Goal: Communication & Community: Answer question/provide support

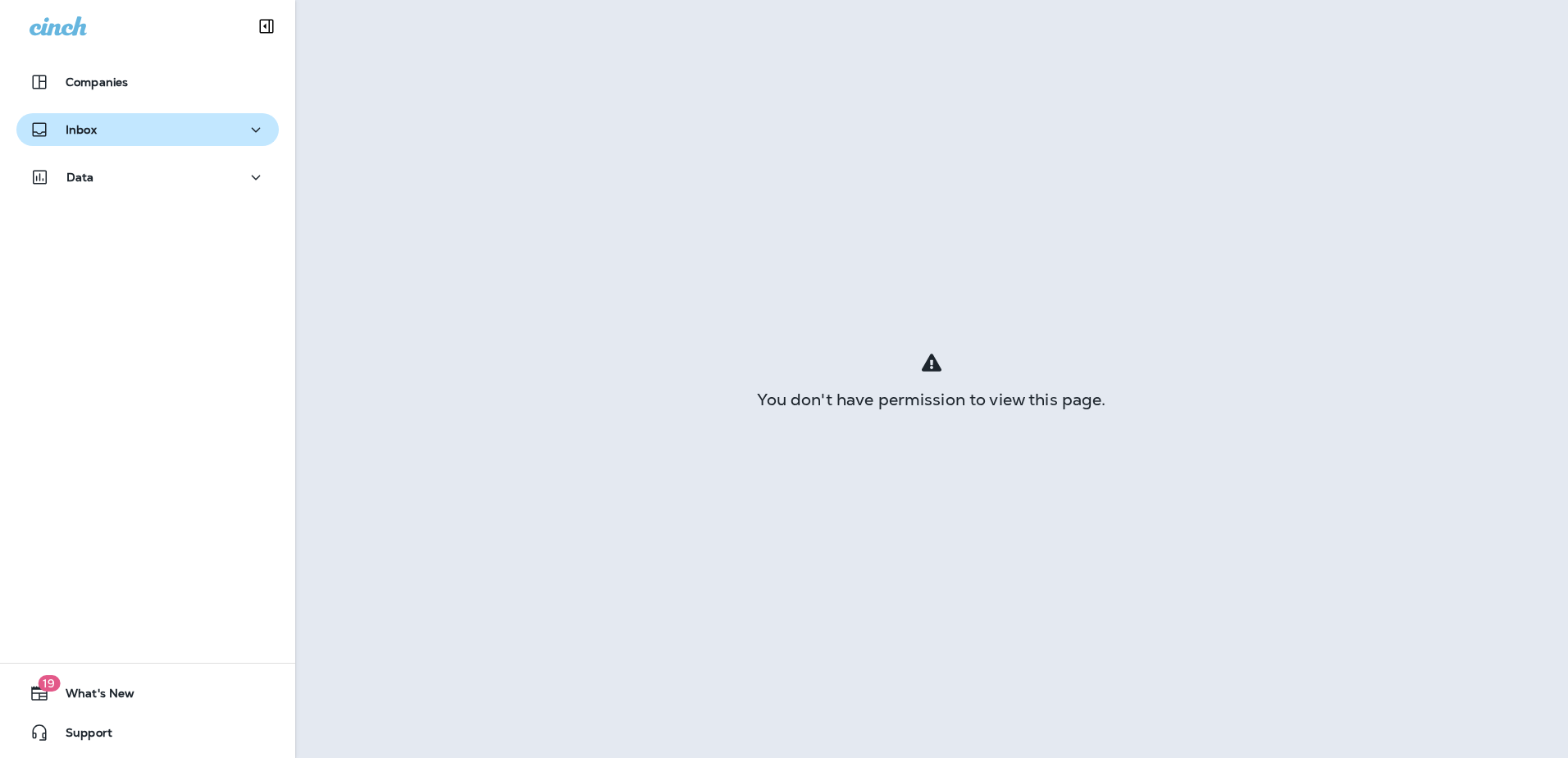
click at [88, 123] on p "Inbox" at bounding box center [82, 129] width 32 height 13
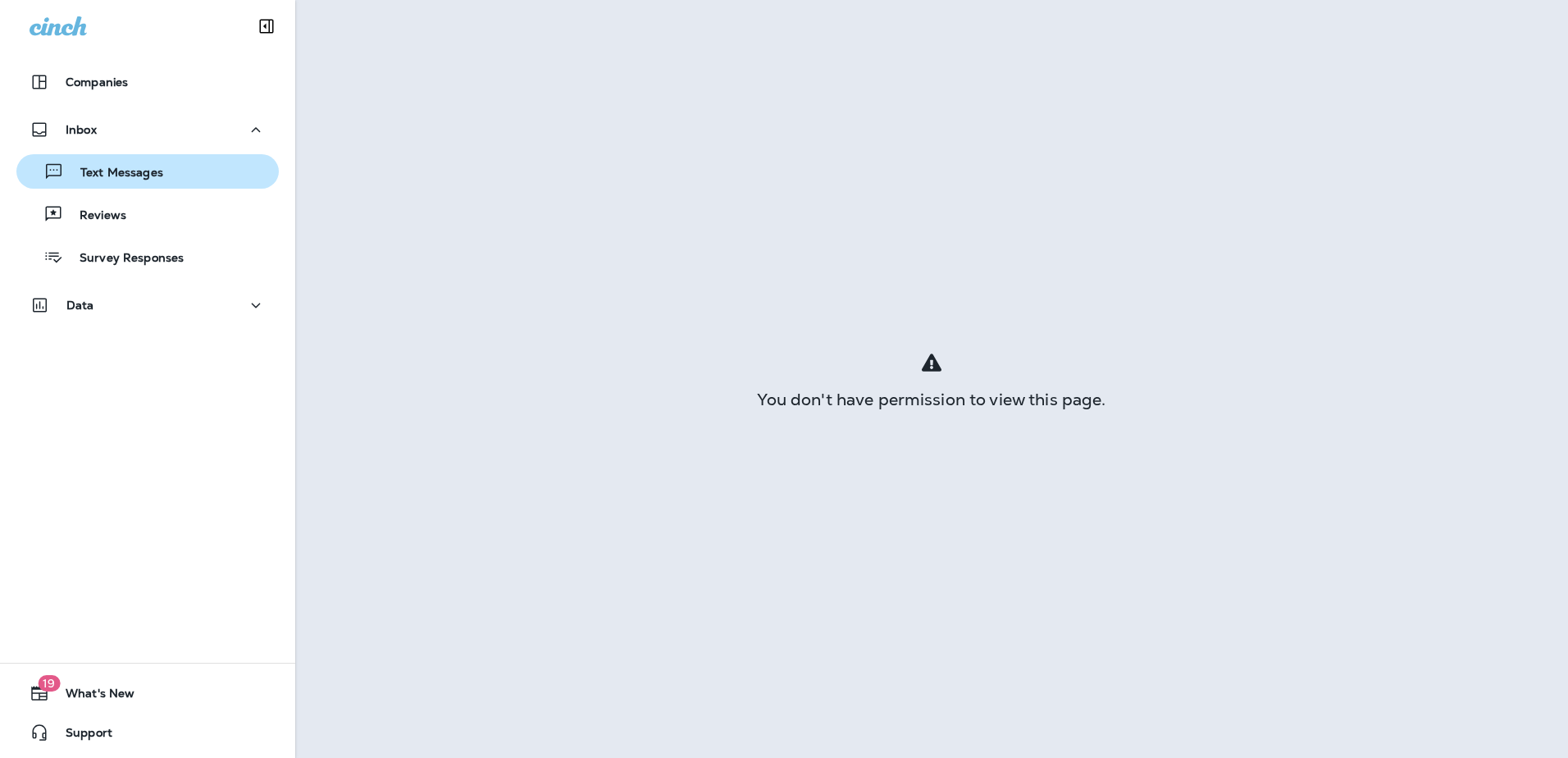
click at [189, 172] on div "Text Messages" at bounding box center [147, 171] width 249 height 25
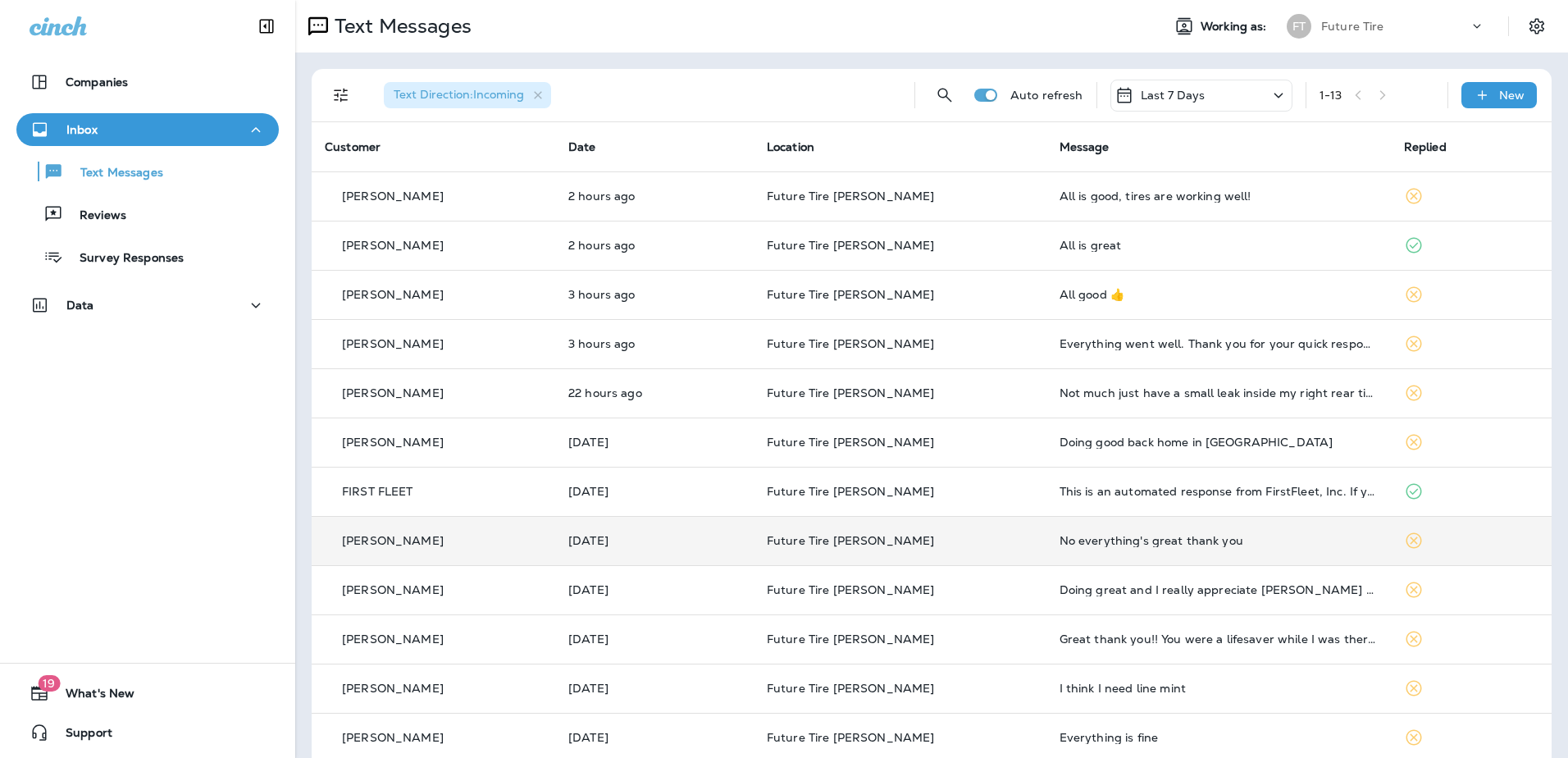
scroll to position [70, 0]
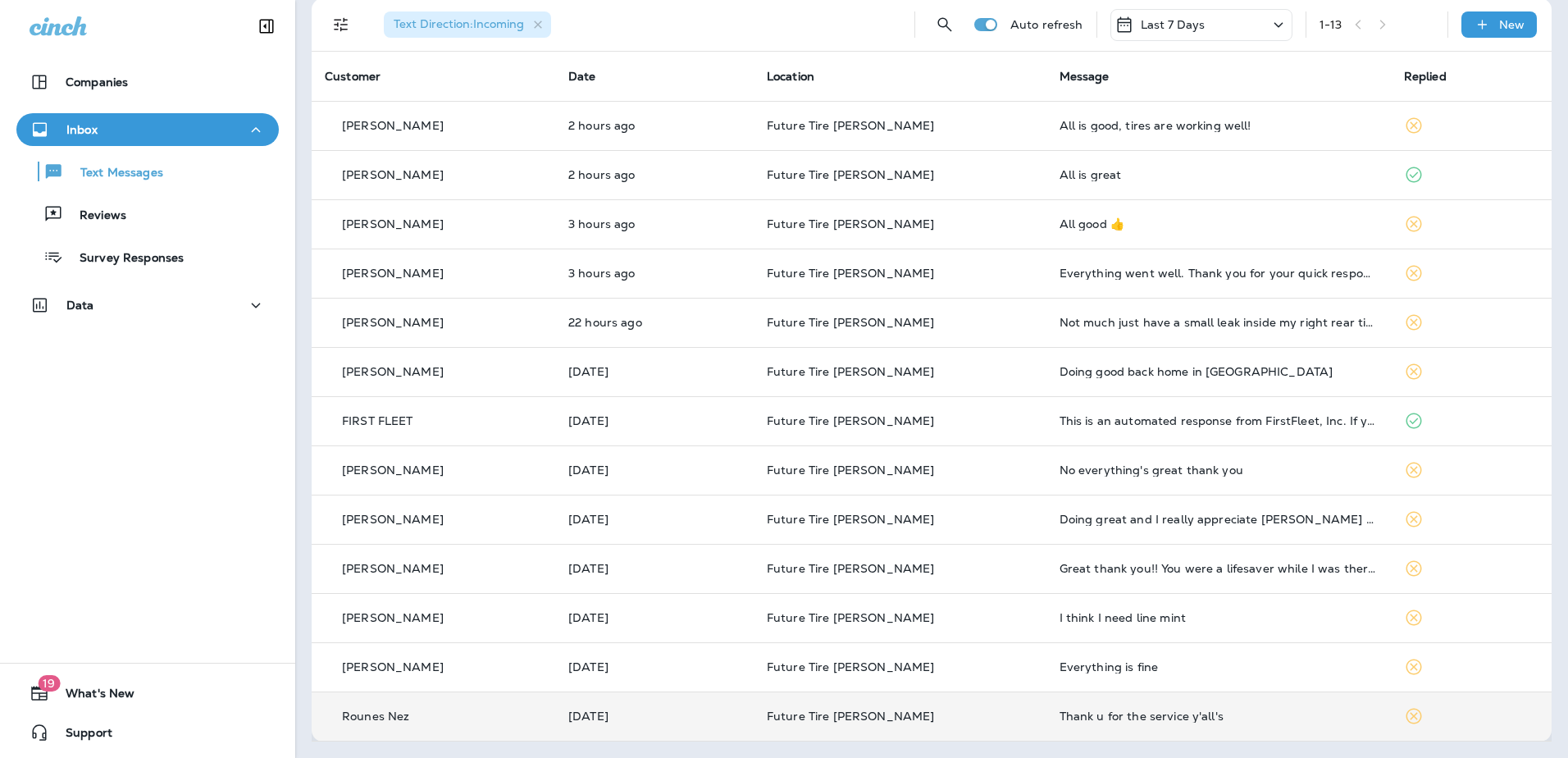
click at [1168, 719] on div "Thank u for the service y'all's" at bounding box center [1218, 716] width 318 height 13
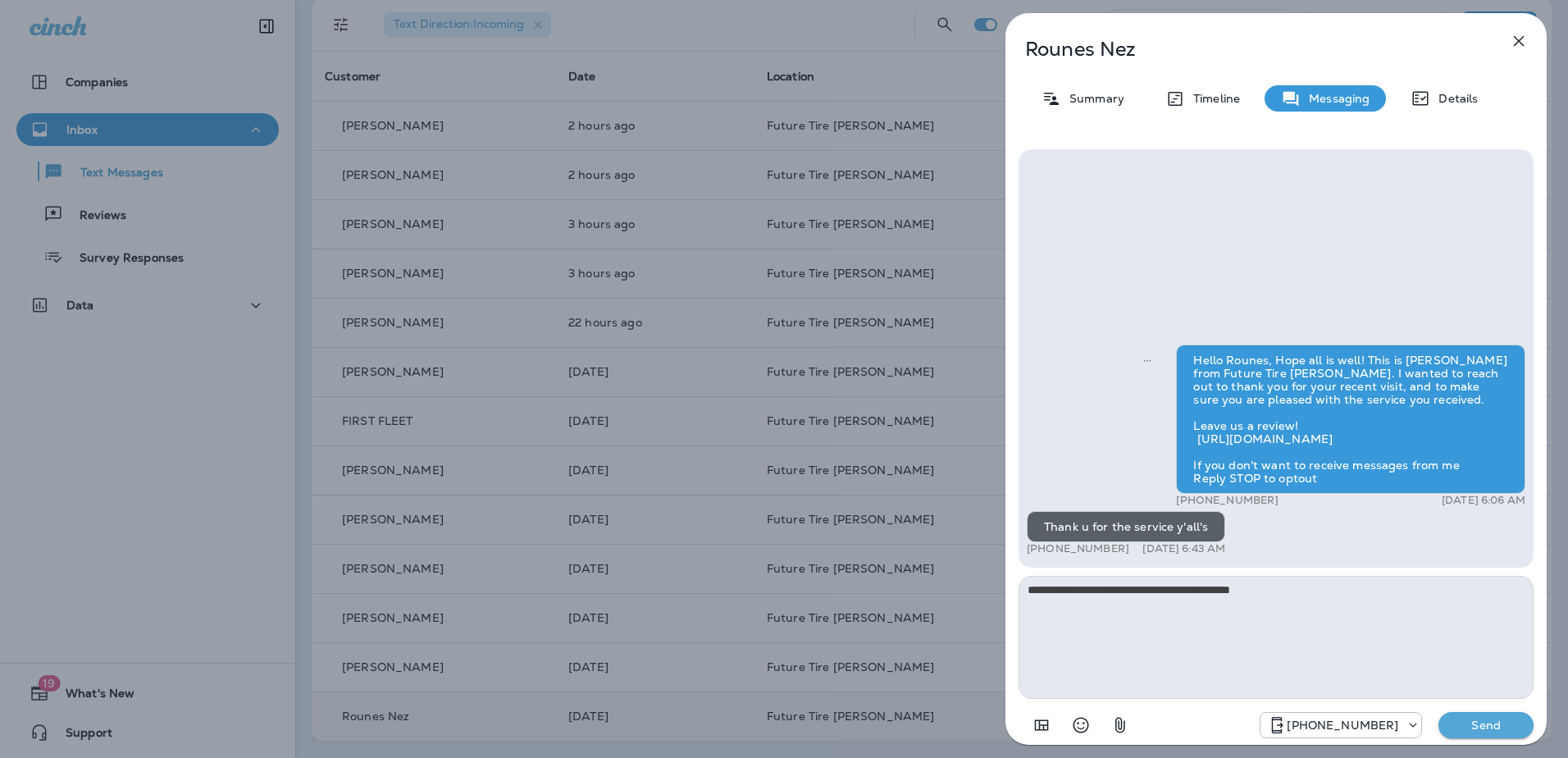
type textarea "**********"
click at [1482, 721] on p "Send" at bounding box center [1486, 725] width 69 height 15
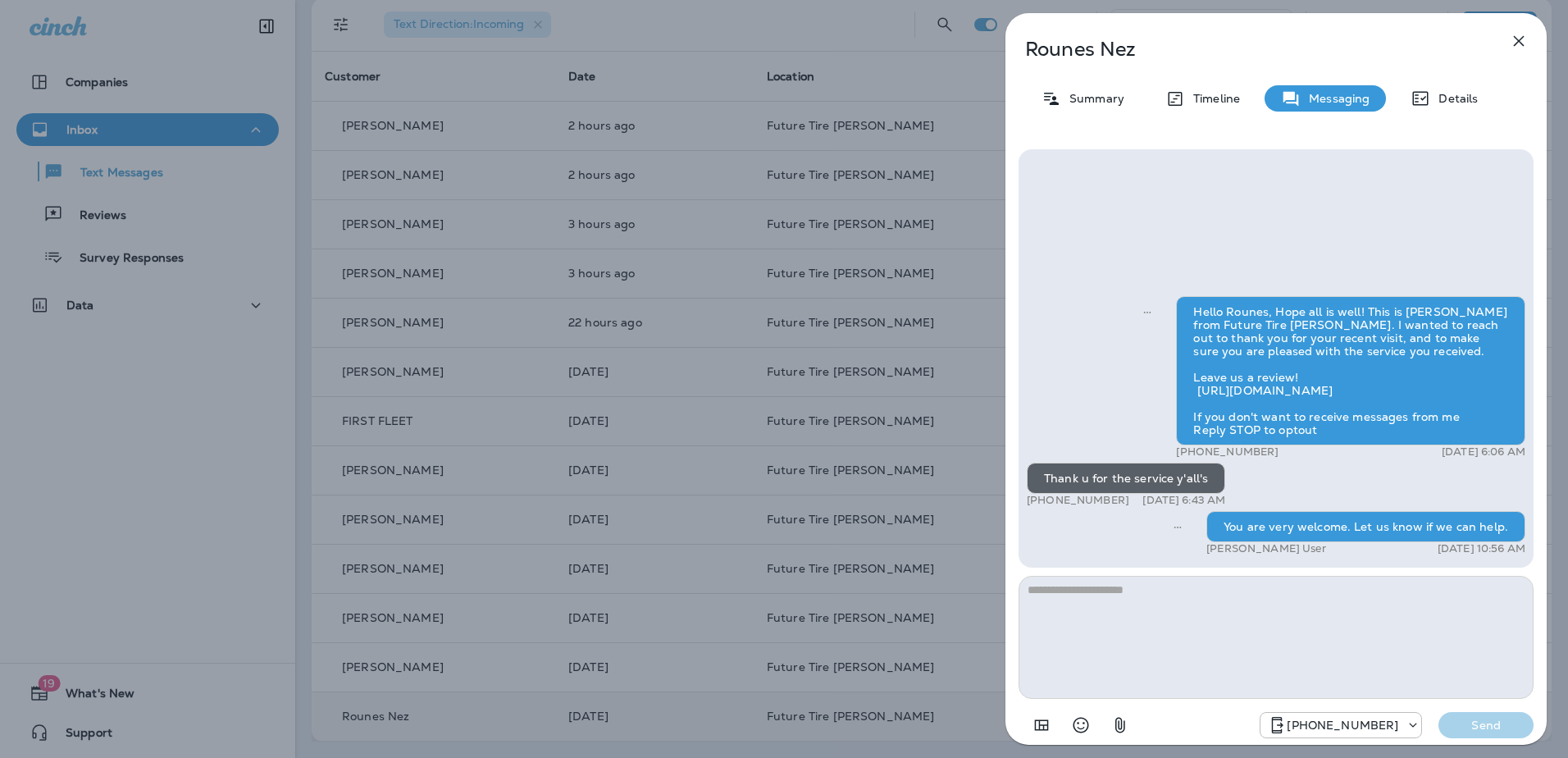
click at [1519, 46] on icon "button" at bounding box center [1519, 41] width 19 height 19
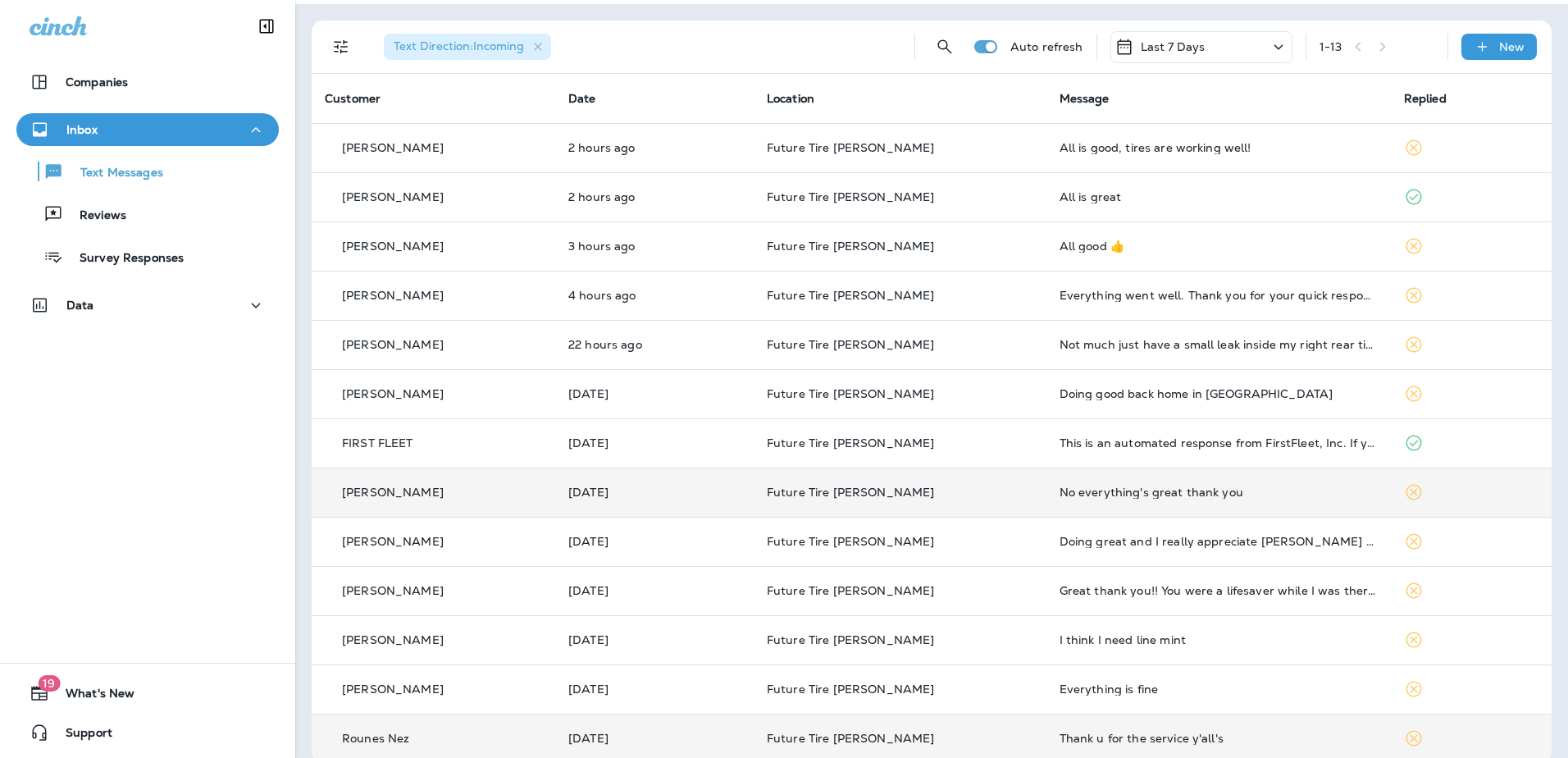
scroll to position [70, 0]
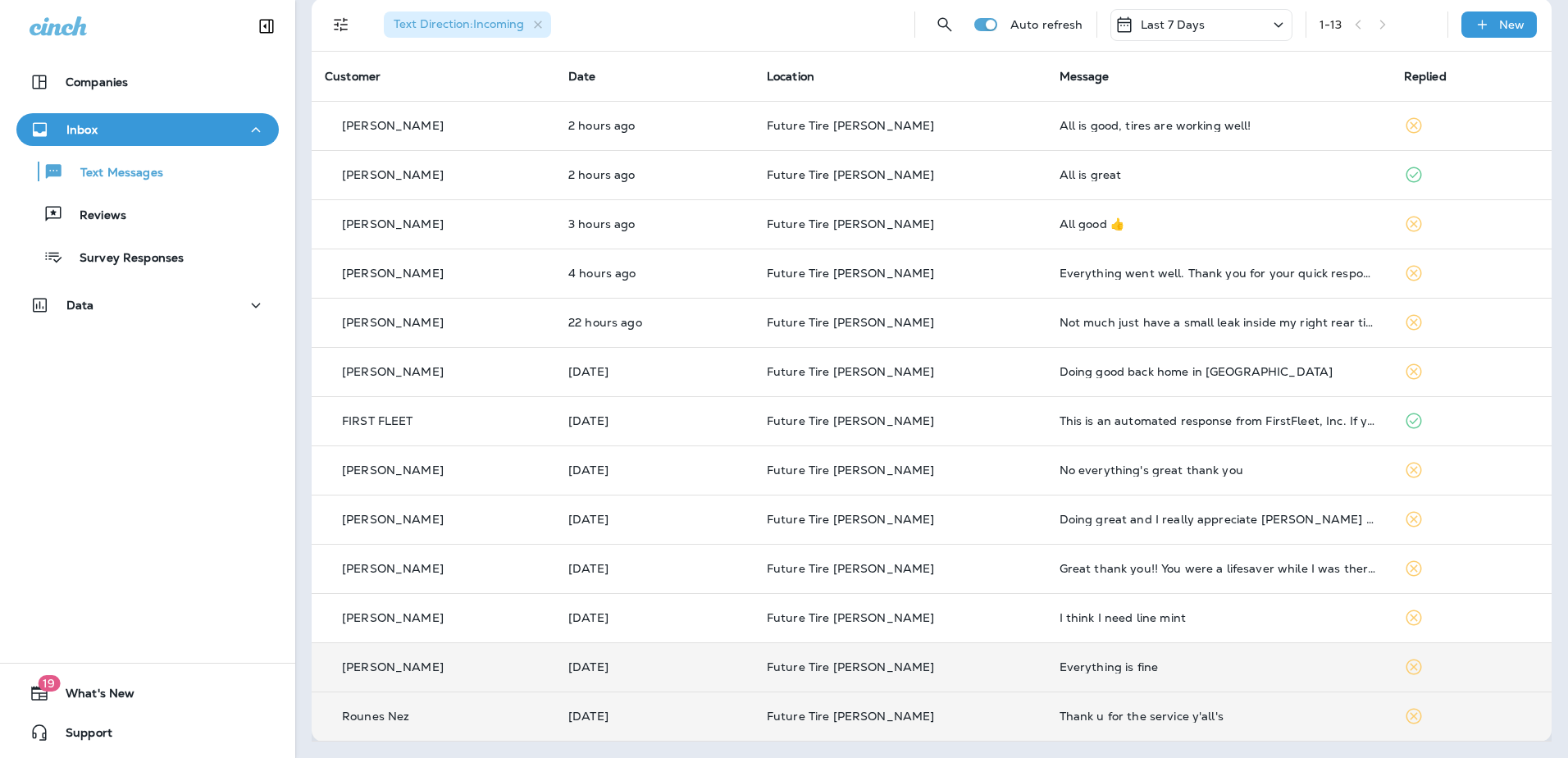
click at [1404, 667] on icon at bounding box center [1414, 667] width 19 height 19
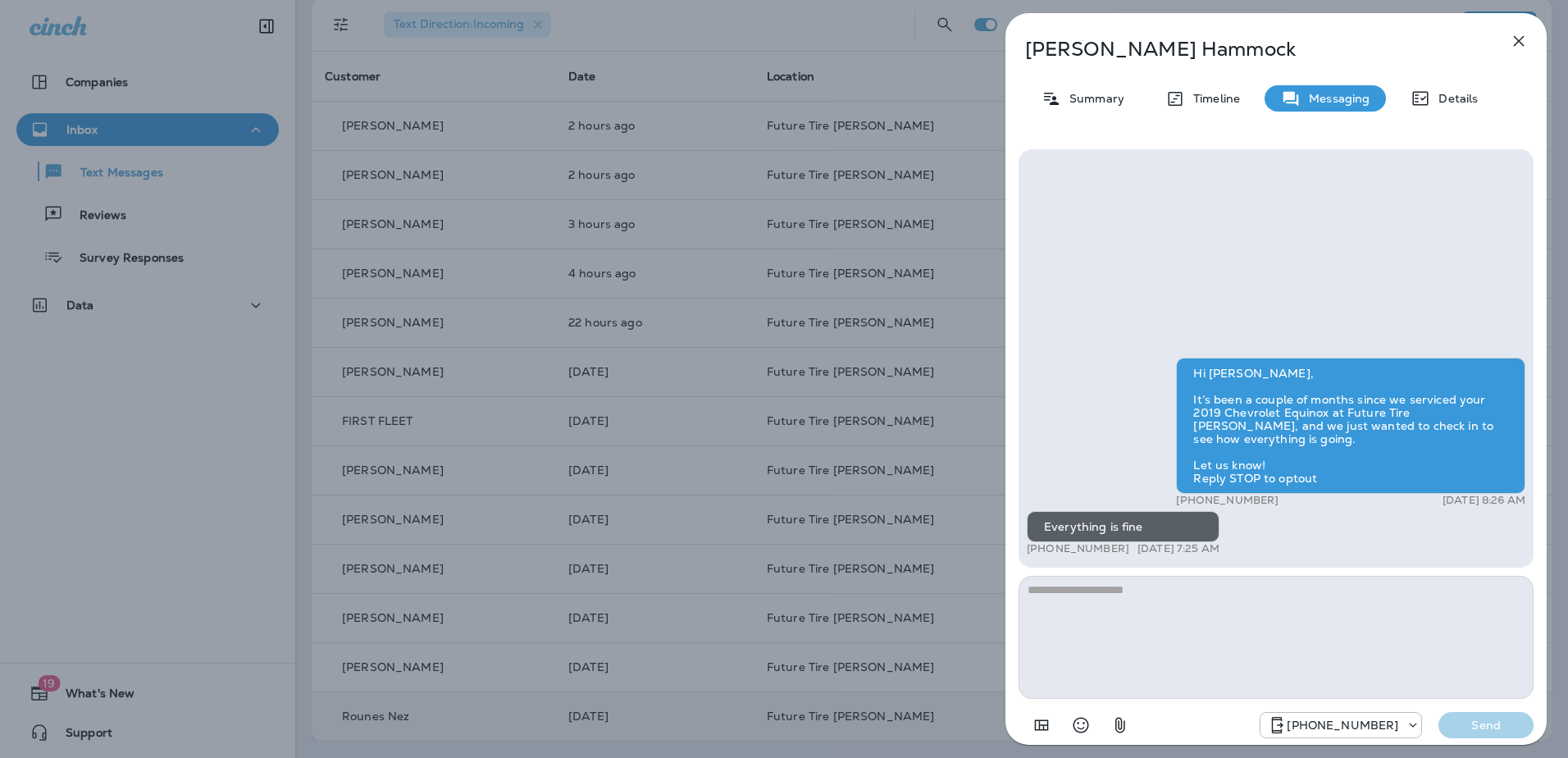
click at [1094, 629] on textarea at bounding box center [1275, 637] width 515 height 123
type textarea "*"
type textarea "**********"
click at [1500, 716] on button "Send" at bounding box center [1486, 726] width 95 height 26
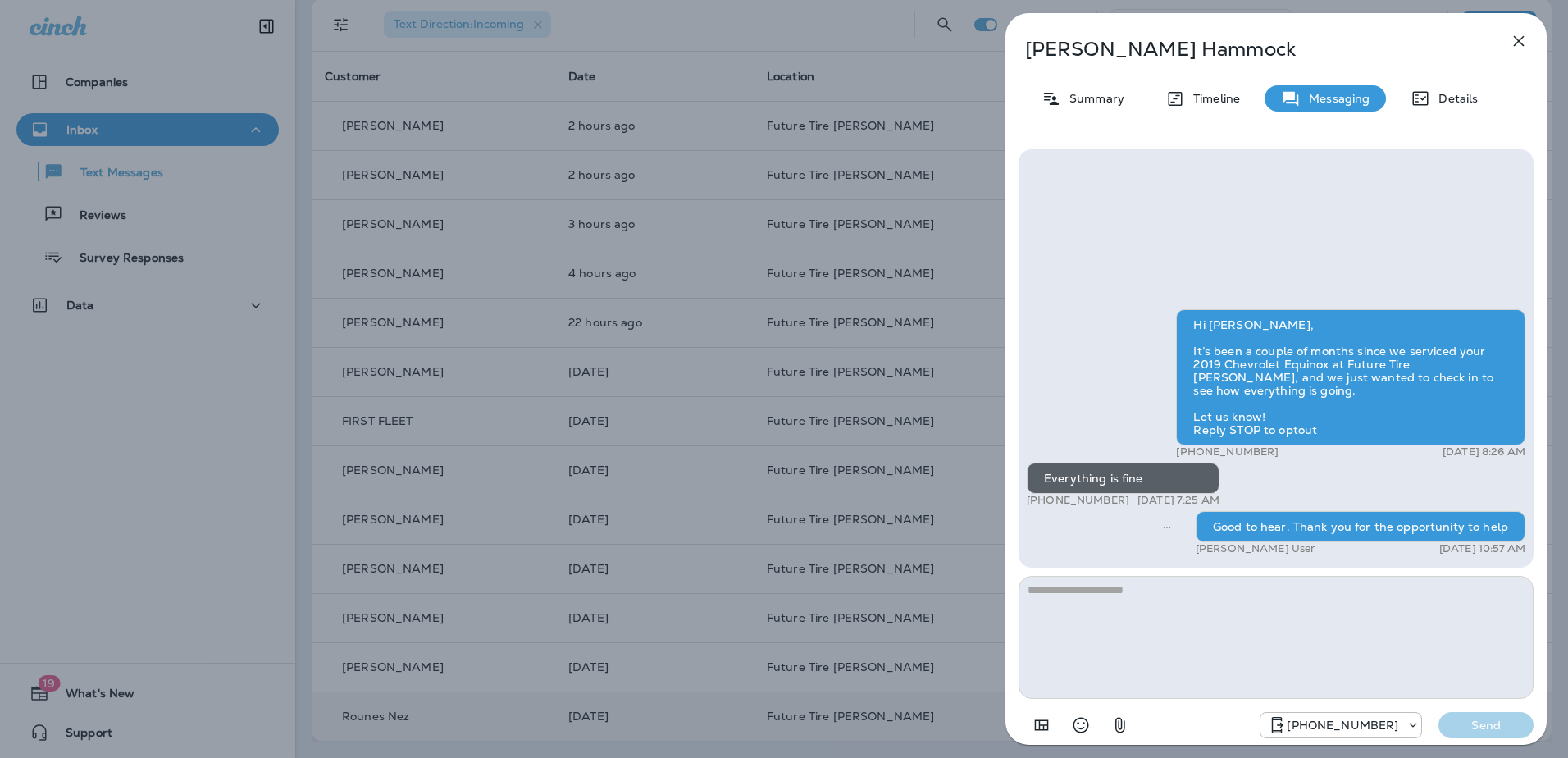
click at [1522, 34] on icon "button" at bounding box center [1519, 41] width 19 height 19
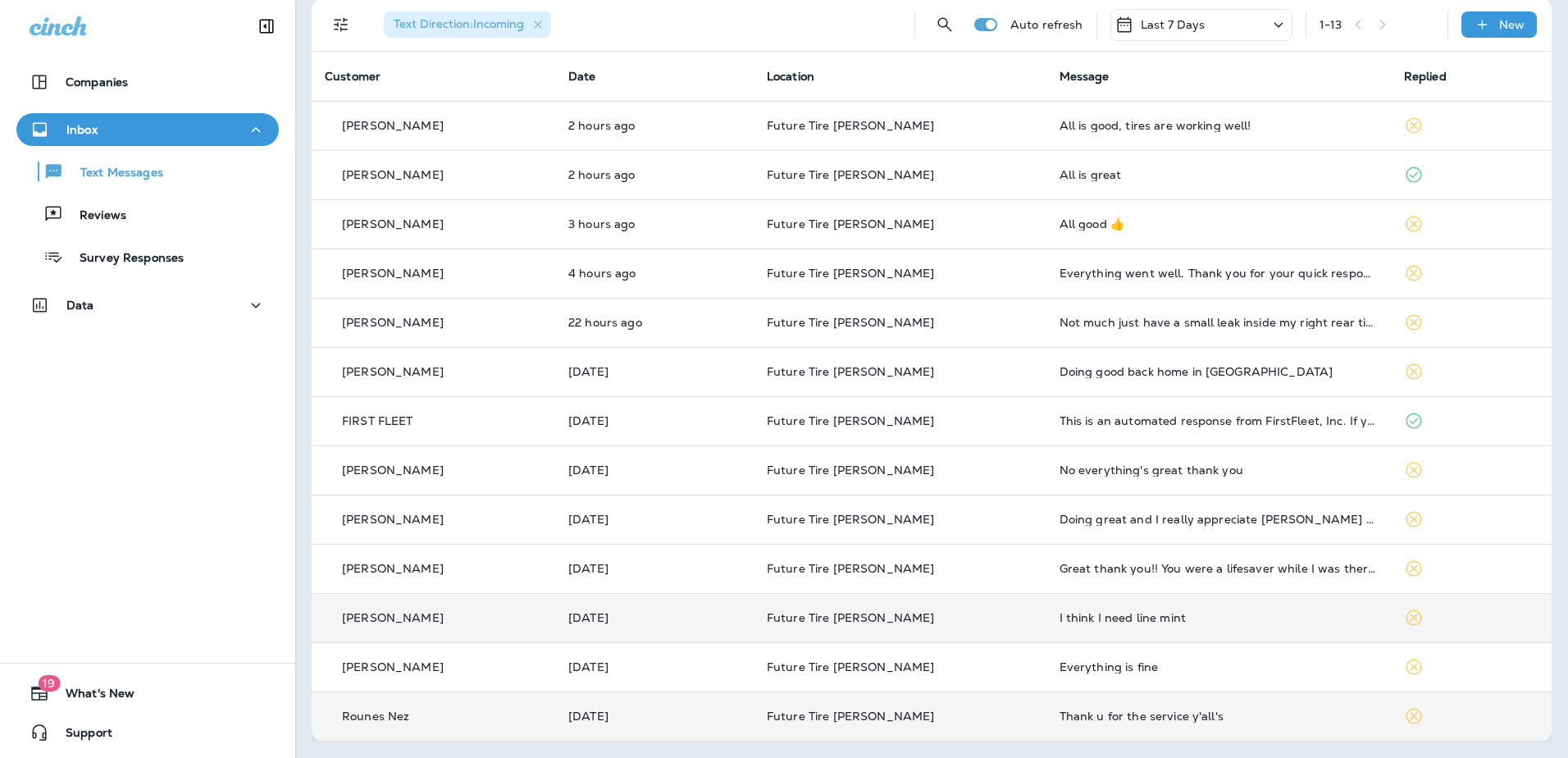
click at [1404, 624] on icon at bounding box center [1414, 618] width 19 height 19
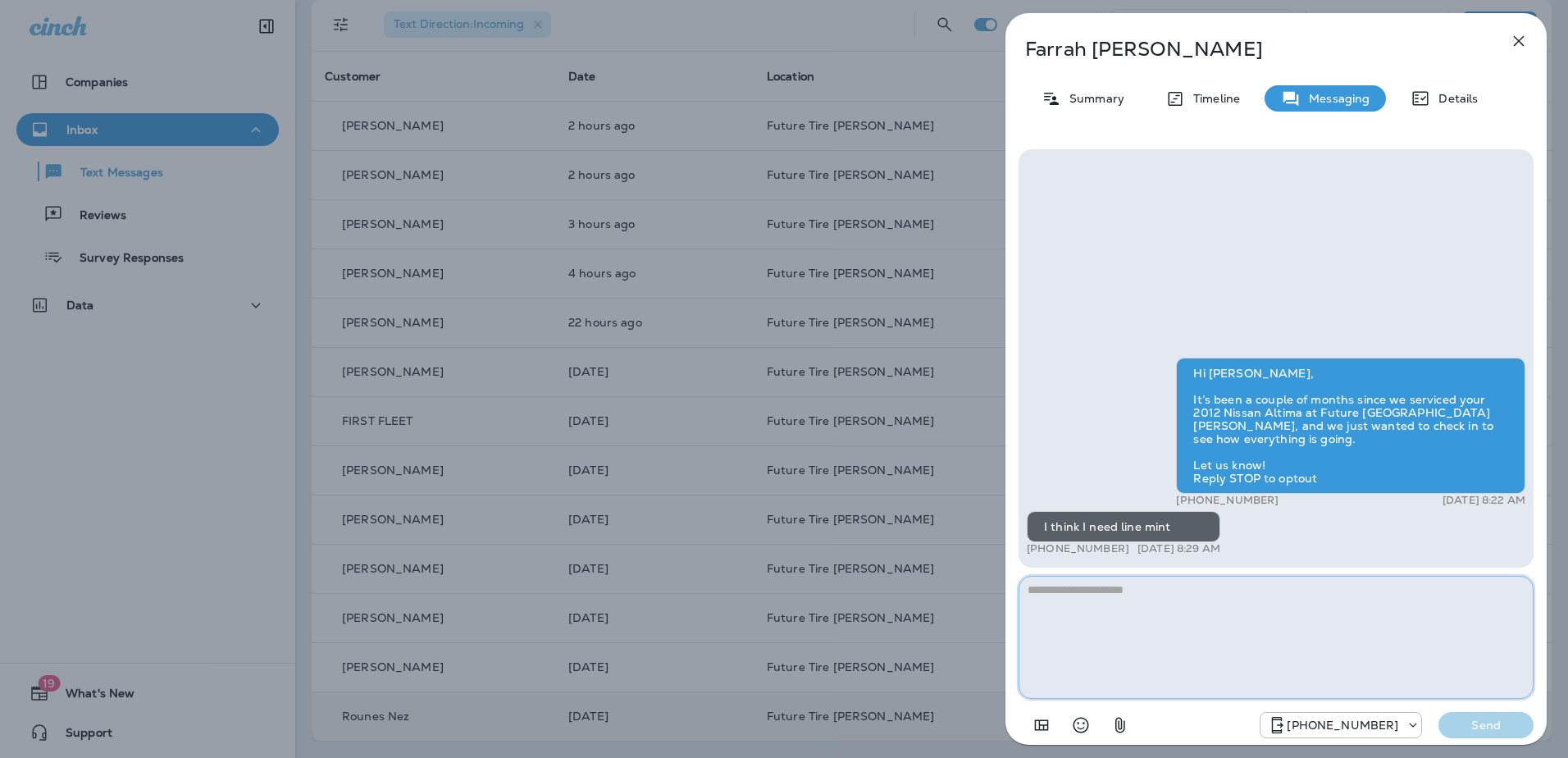
click at [1127, 591] on textarea at bounding box center [1275, 637] width 515 height 123
type textarea "**********"
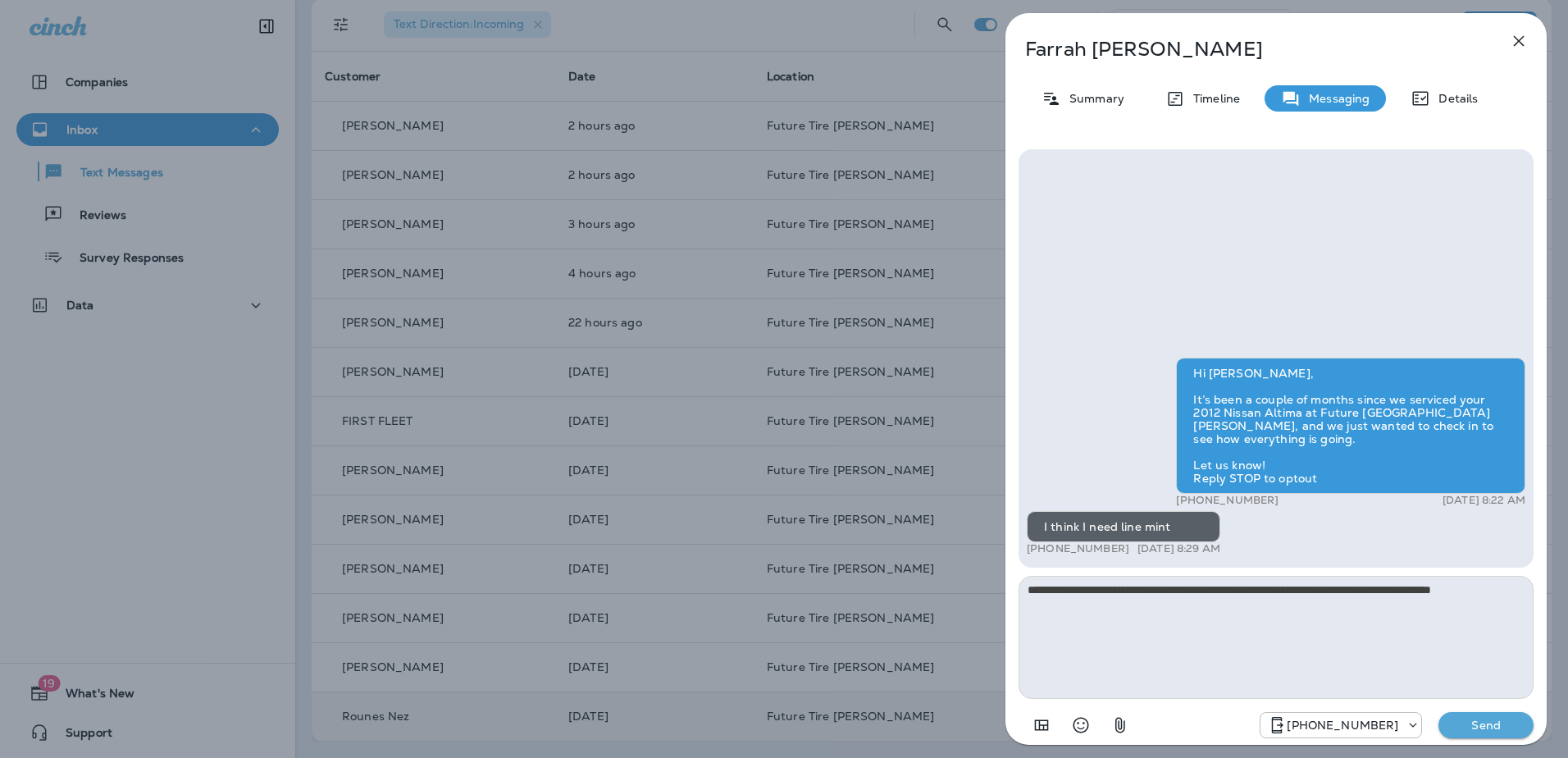
click at [1495, 721] on p "Send" at bounding box center [1486, 725] width 69 height 15
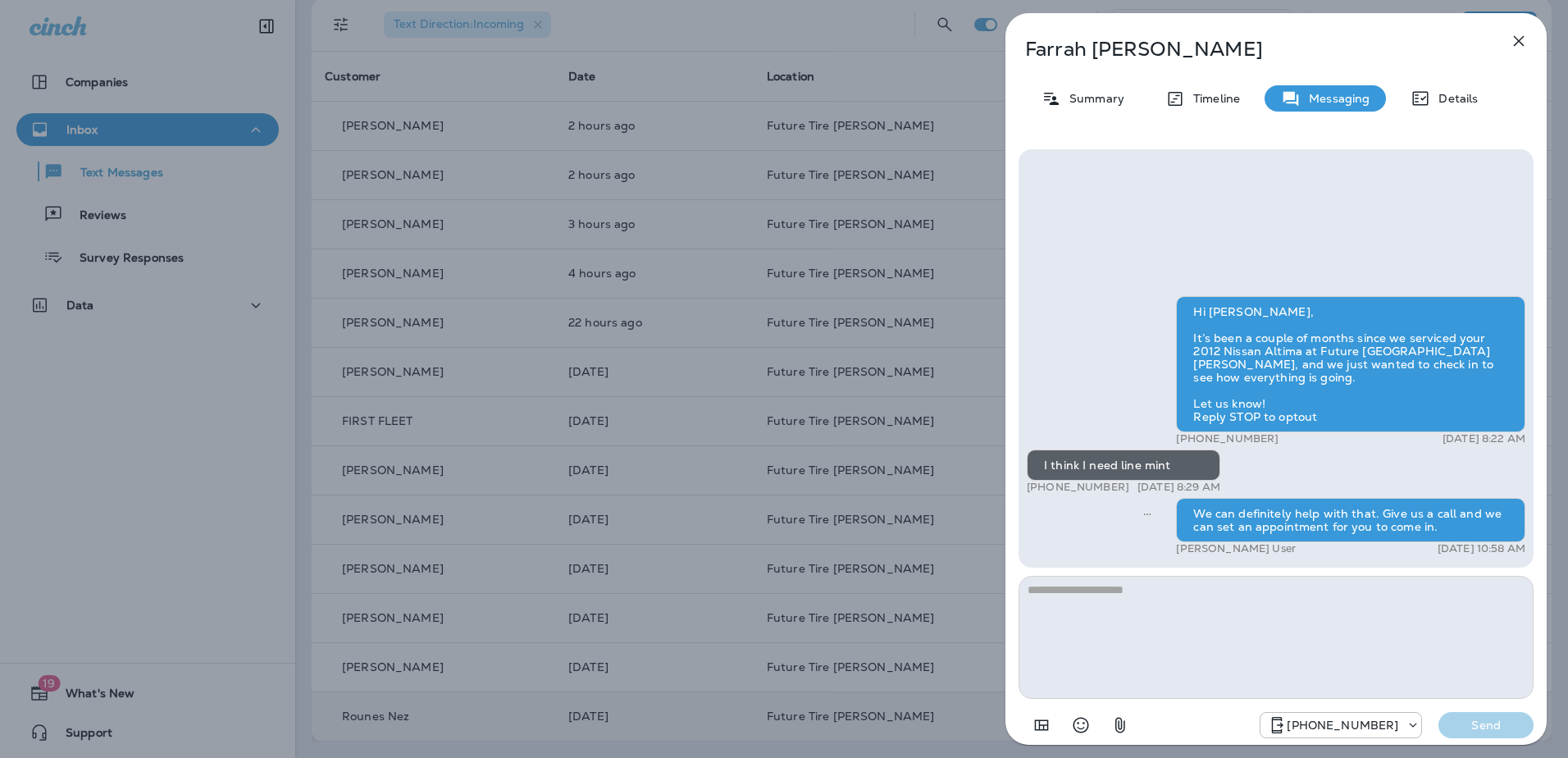
click at [1521, 39] on icon "button" at bounding box center [1519, 41] width 11 height 11
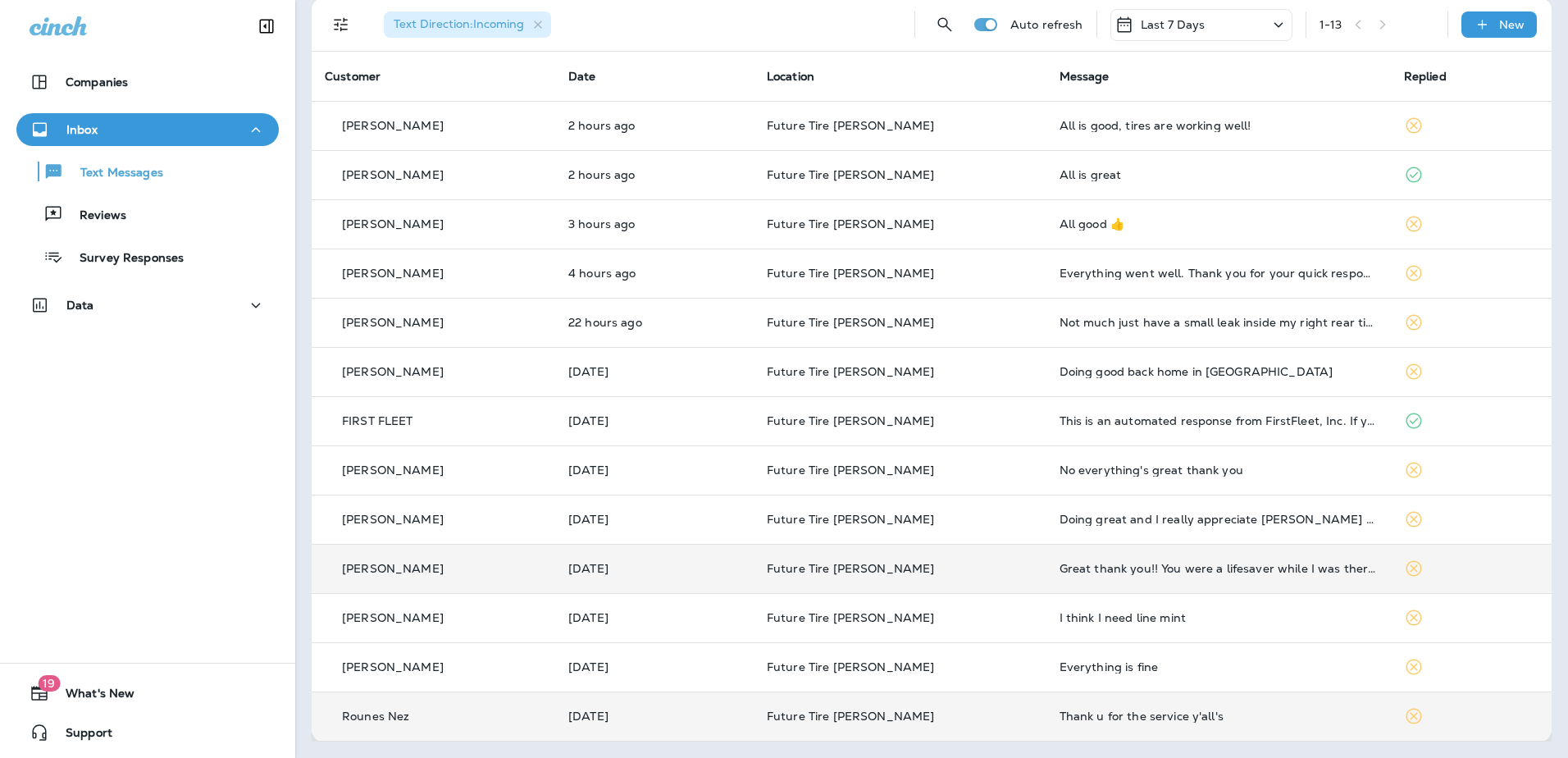
click at [1404, 568] on icon at bounding box center [1414, 568] width 19 height 19
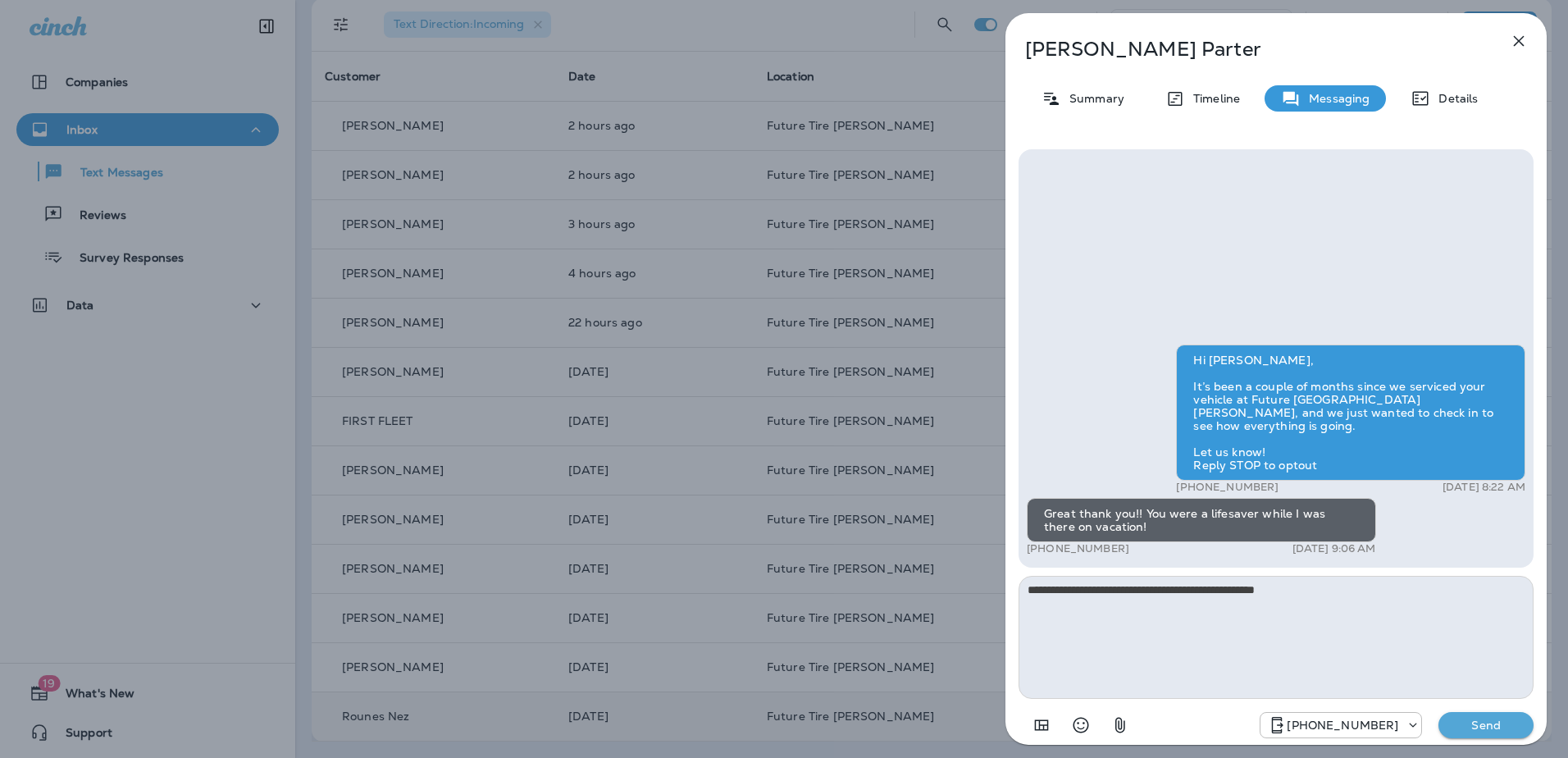
type textarea "**********"
click at [1479, 729] on p "Send" at bounding box center [1486, 725] width 69 height 15
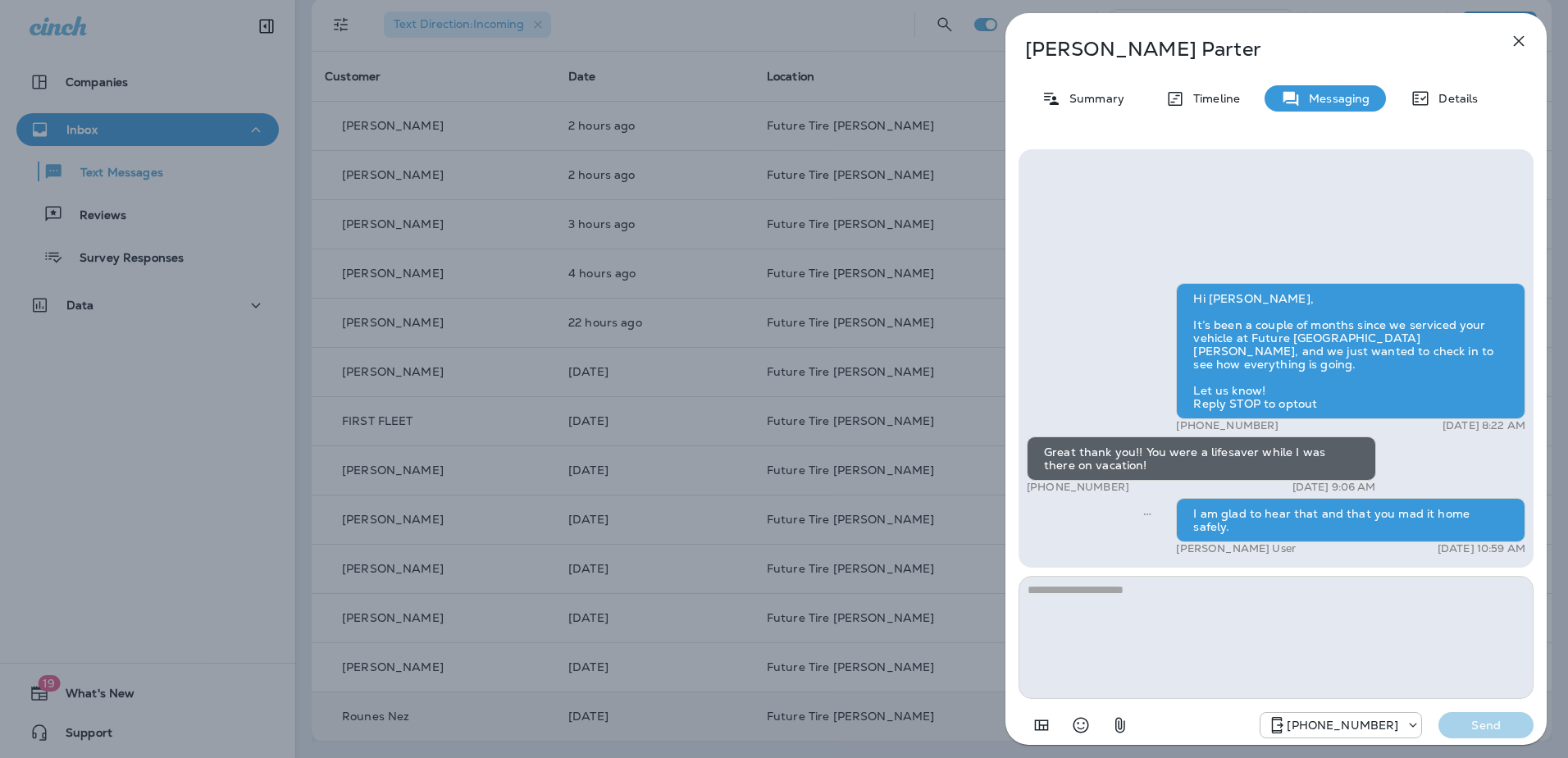
click at [1511, 40] on icon "button" at bounding box center [1519, 41] width 19 height 19
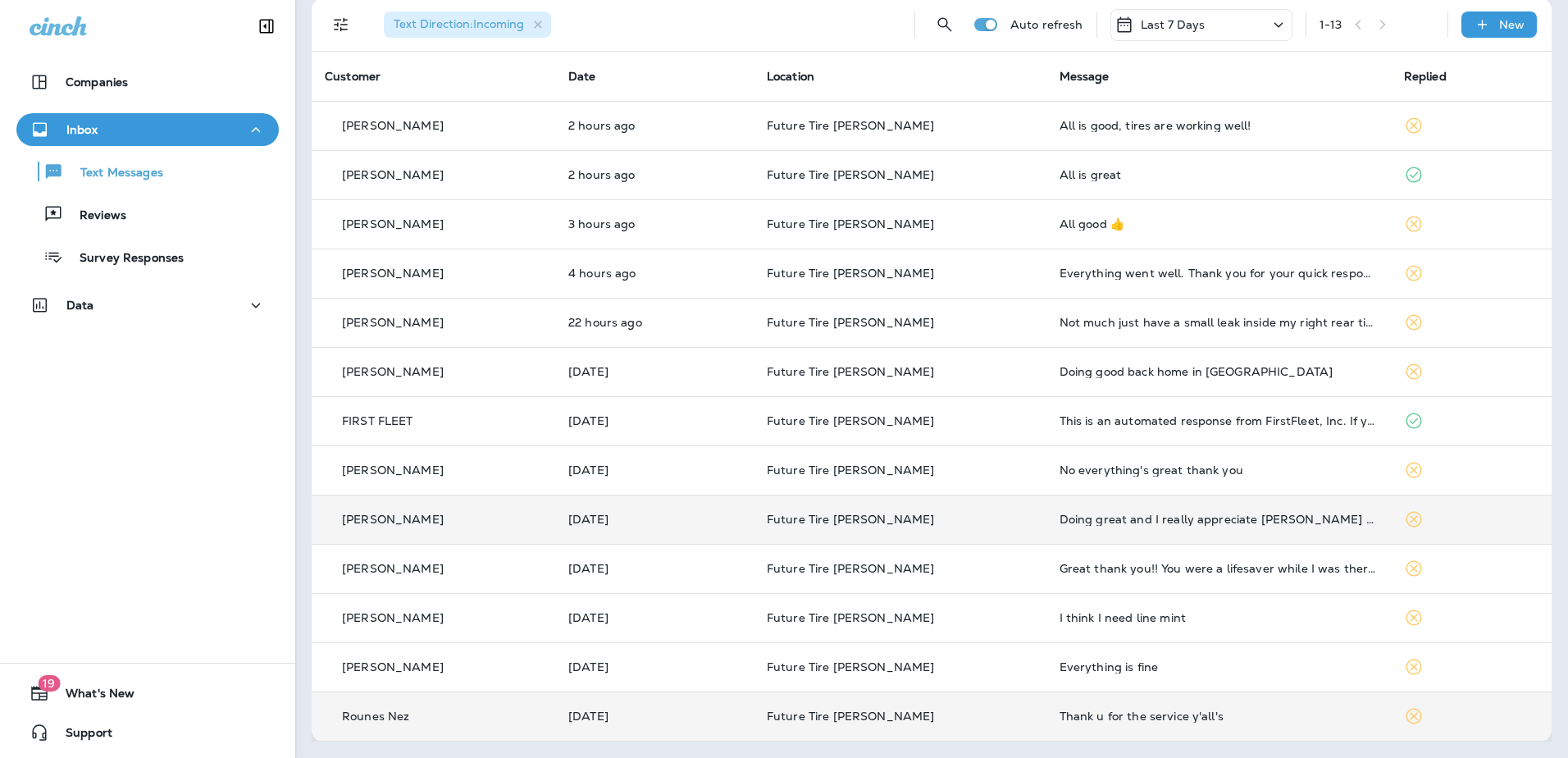
click at [1404, 521] on icon at bounding box center [1414, 519] width 19 height 19
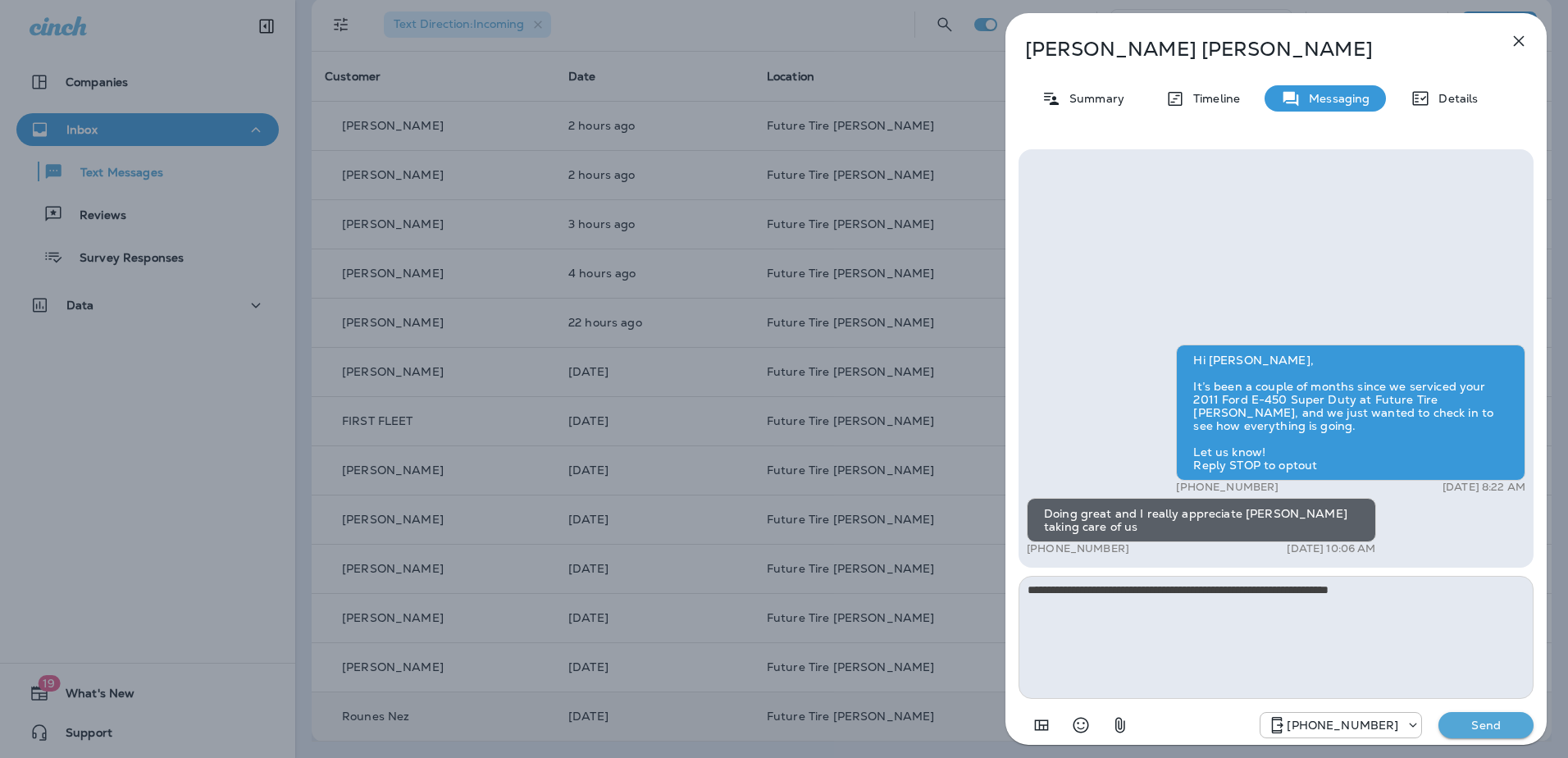
type textarea "**********"
click at [1482, 726] on p "Send" at bounding box center [1486, 725] width 69 height 15
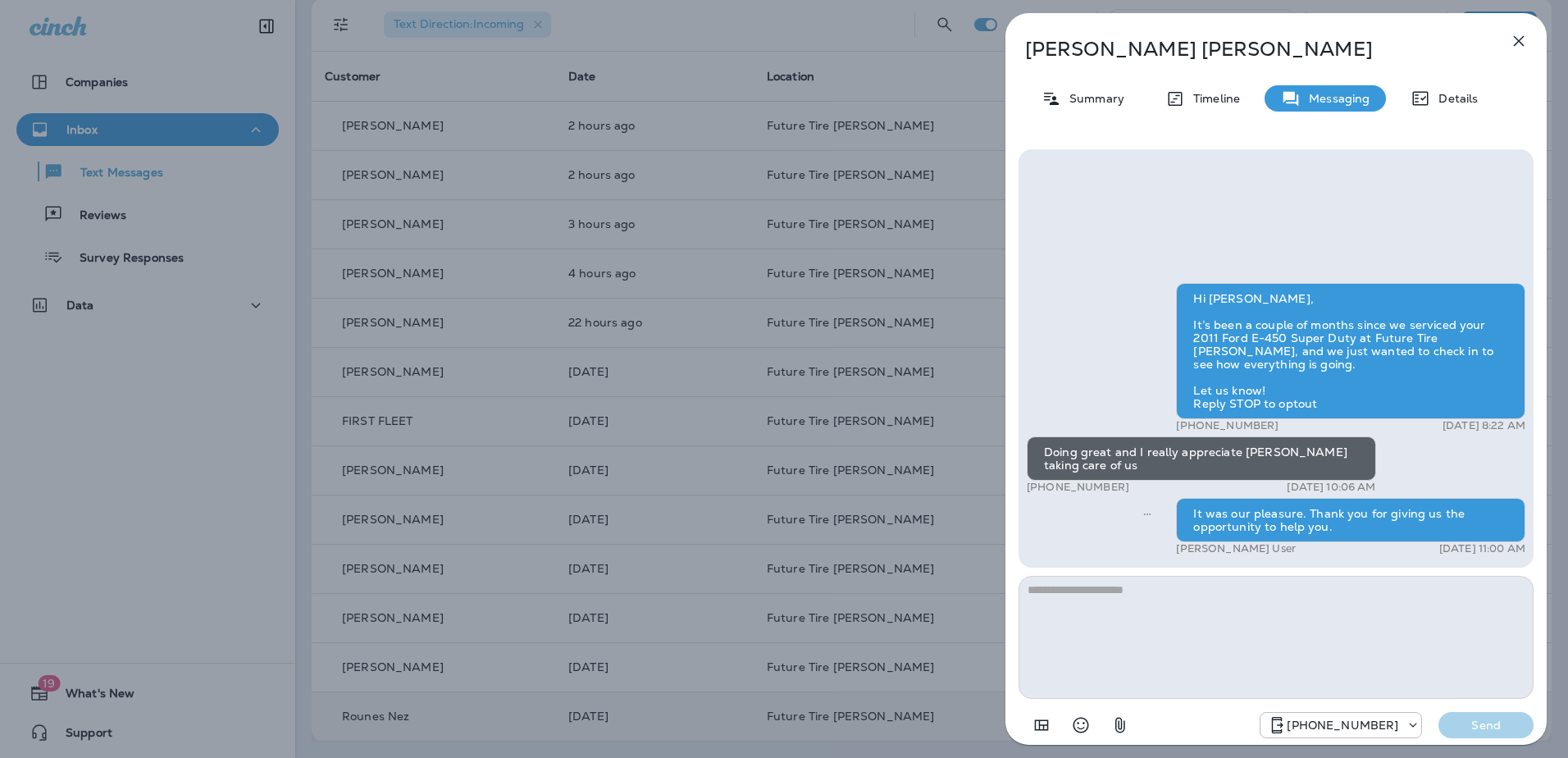
click at [1519, 35] on icon "button" at bounding box center [1519, 41] width 19 height 19
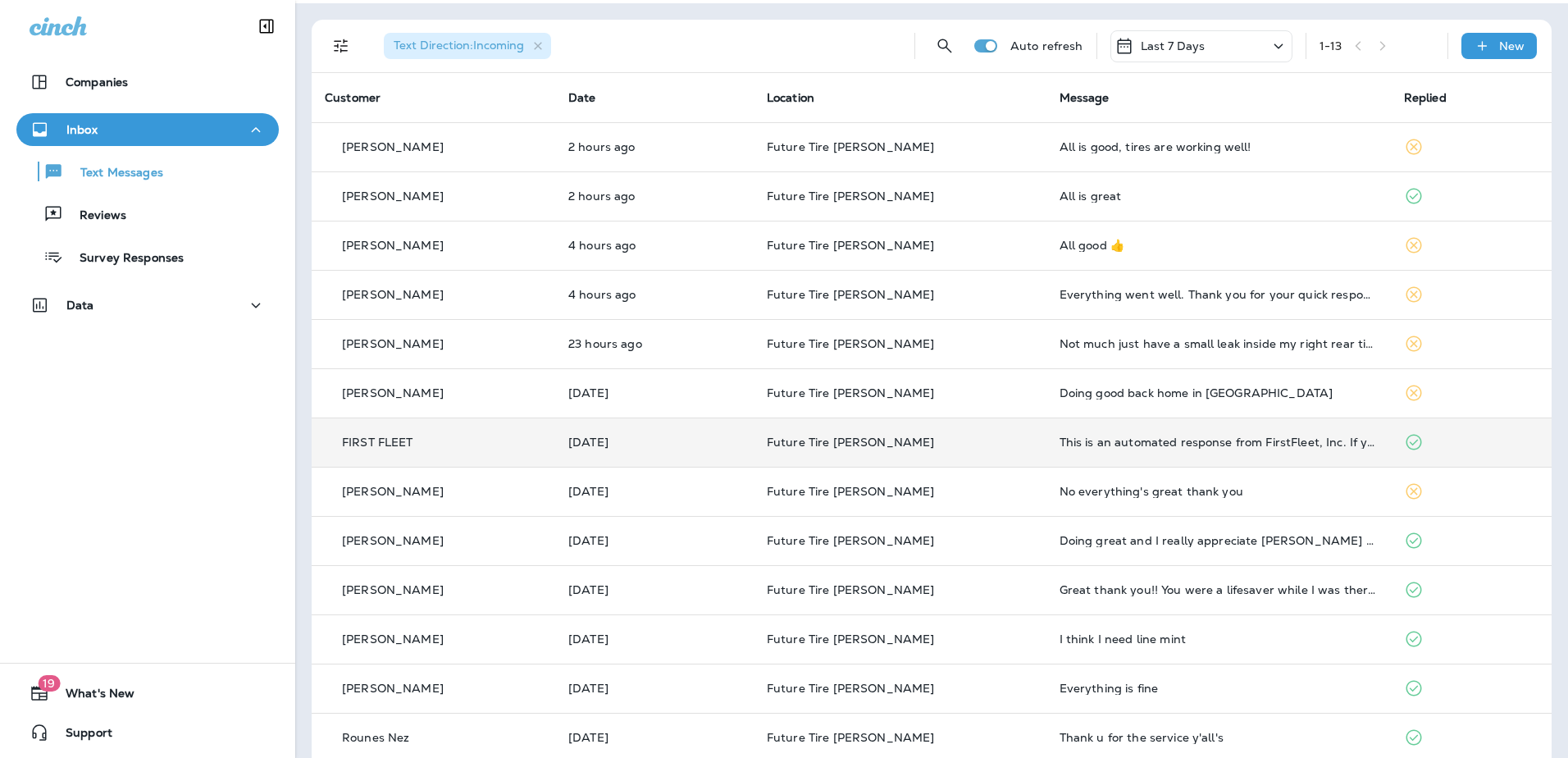
scroll to position [70, 0]
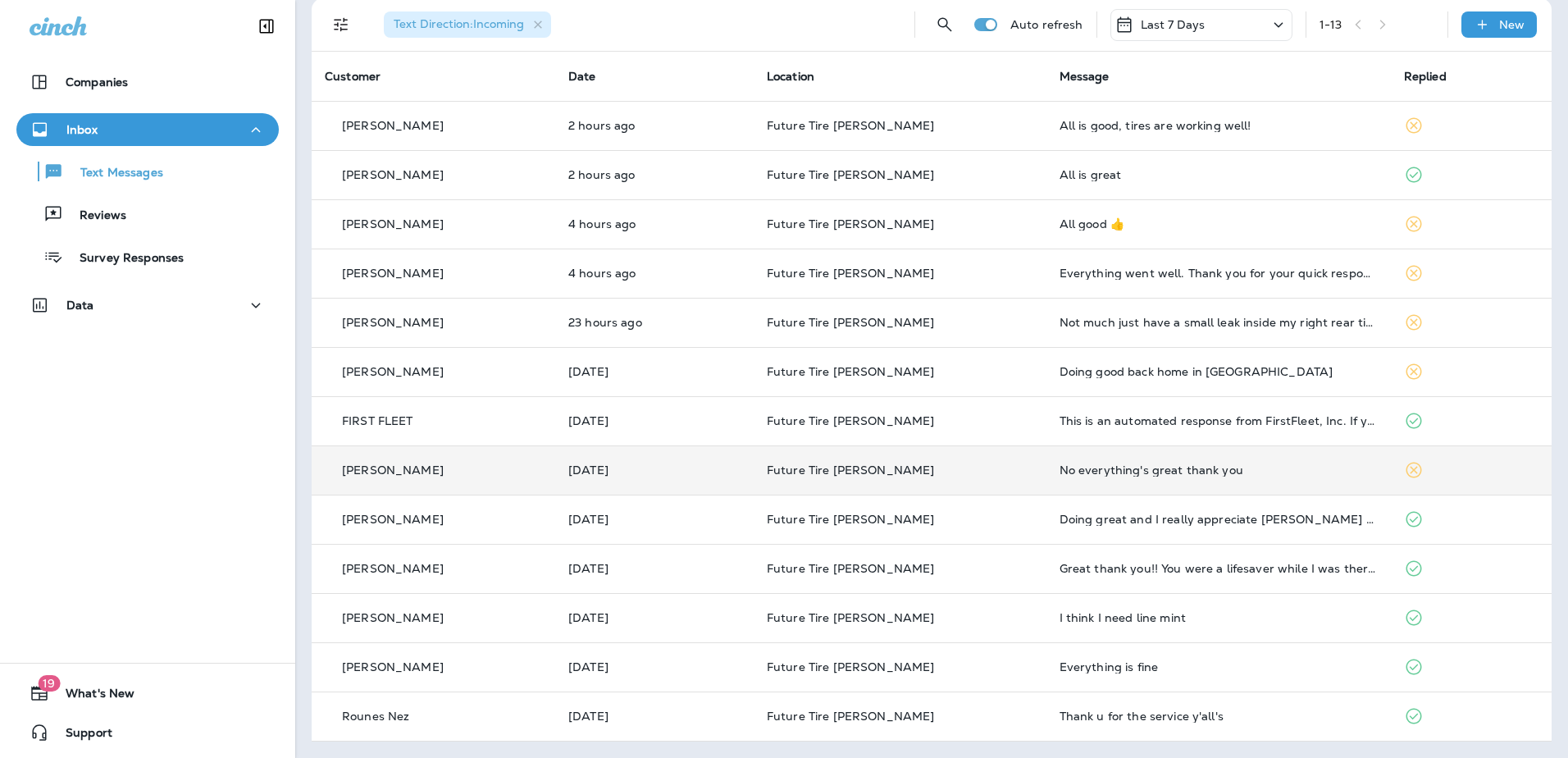
click at [1404, 468] on icon at bounding box center [1414, 470] width 19 height 19
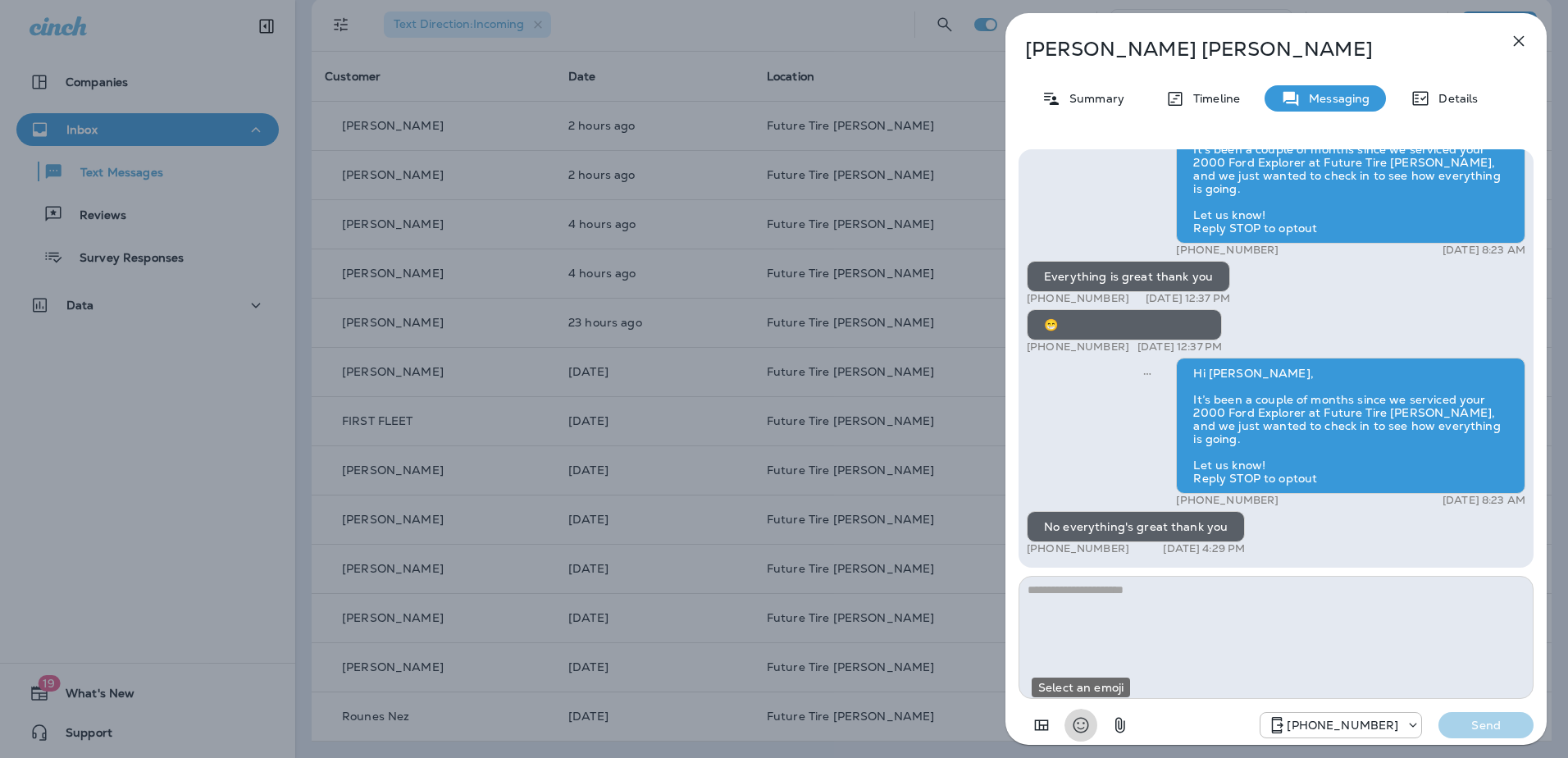
click at [1073, 721] on icon "Select an emoji" at bounding box center [1080, 725] width 19 height 19
click at [1074, 728] on icon "Select an emoji" at bounding box center [1081, 726] width 16 height 16
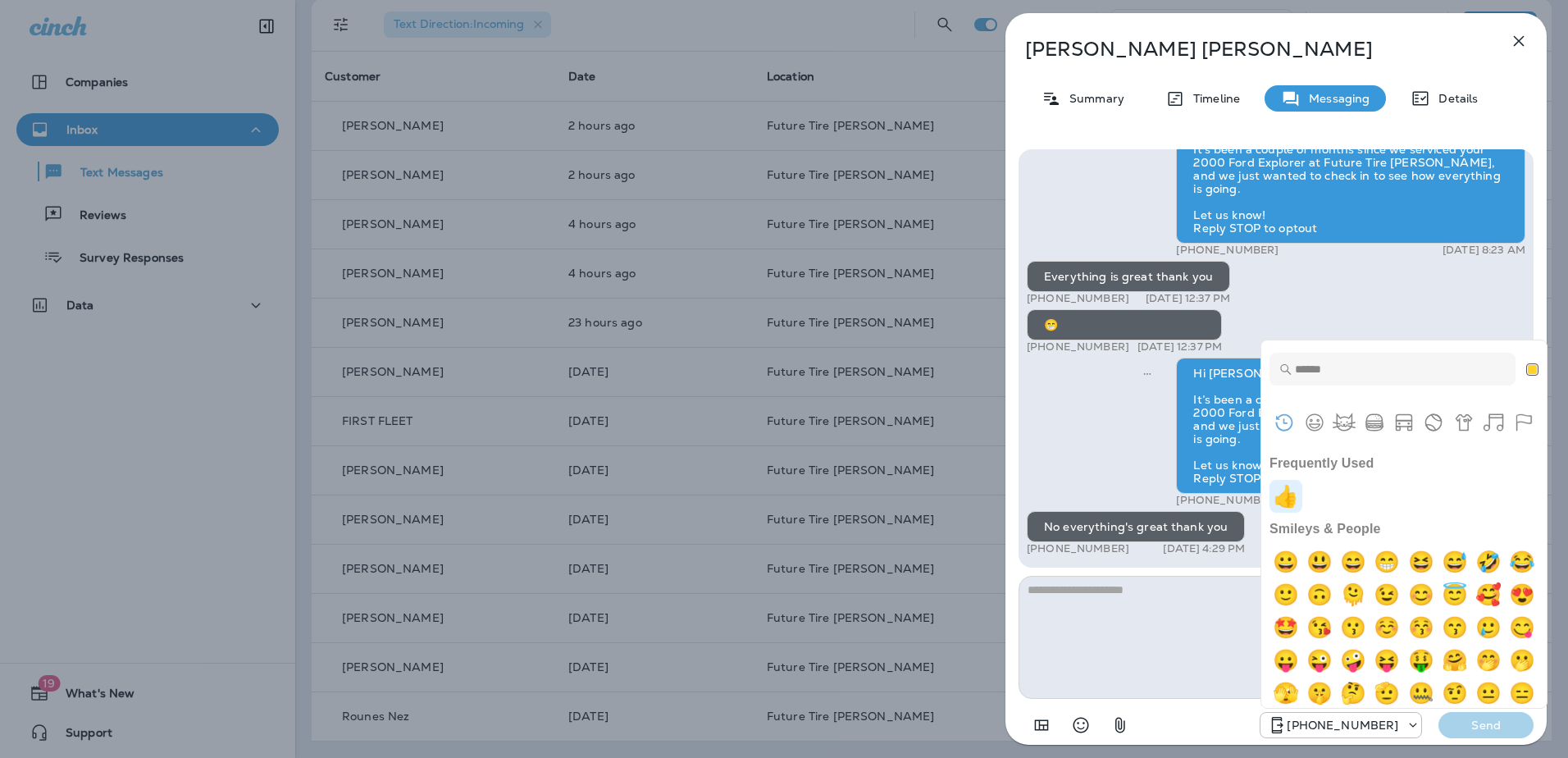
click at [1288, 491] on img "+1" at bounding box center [1286, 496] width 32 height 32
type textarea "**"
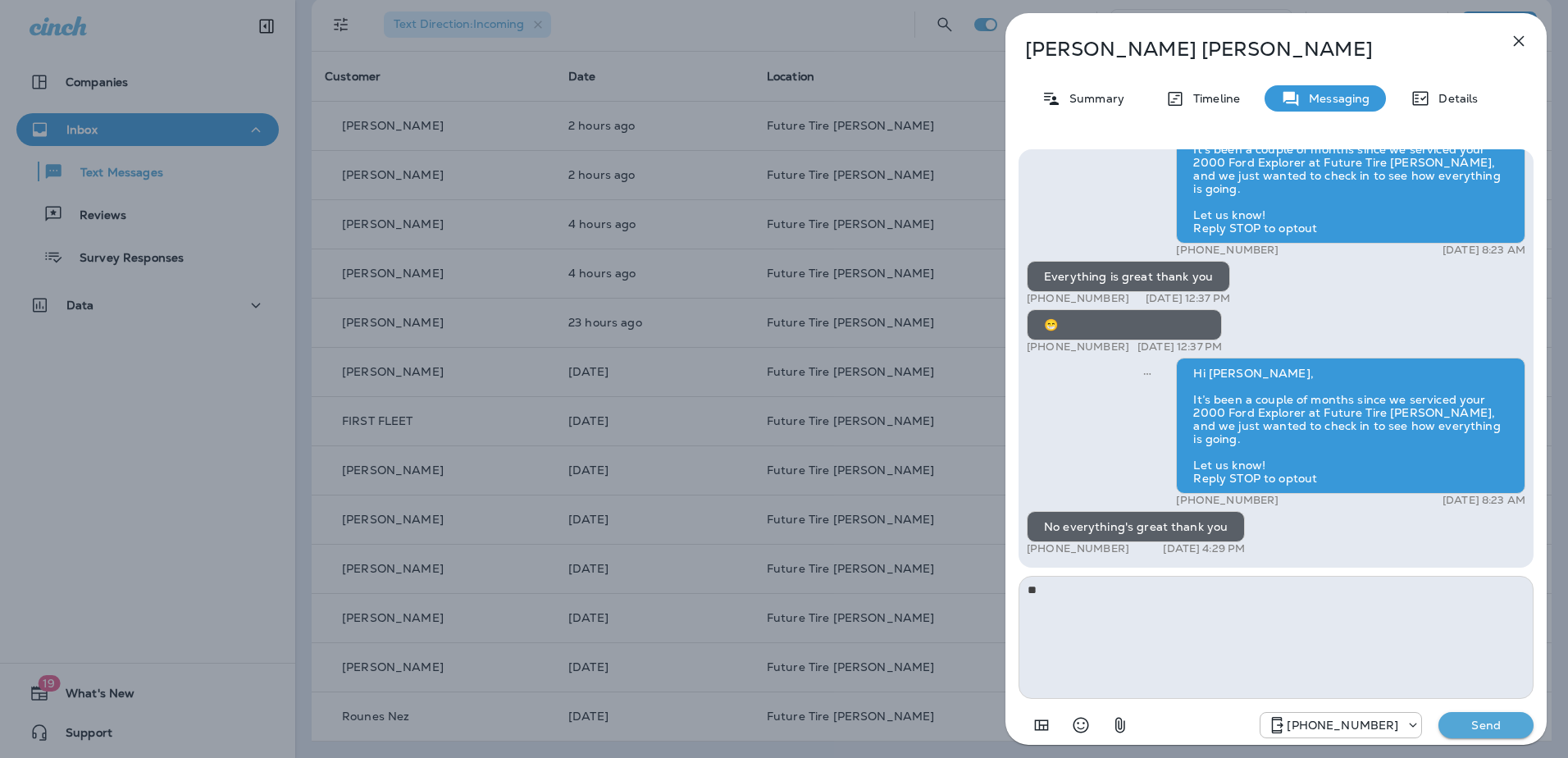
click at [1472, 718] on p "Send" at bounding box center [1486, 725] width 69 height 15
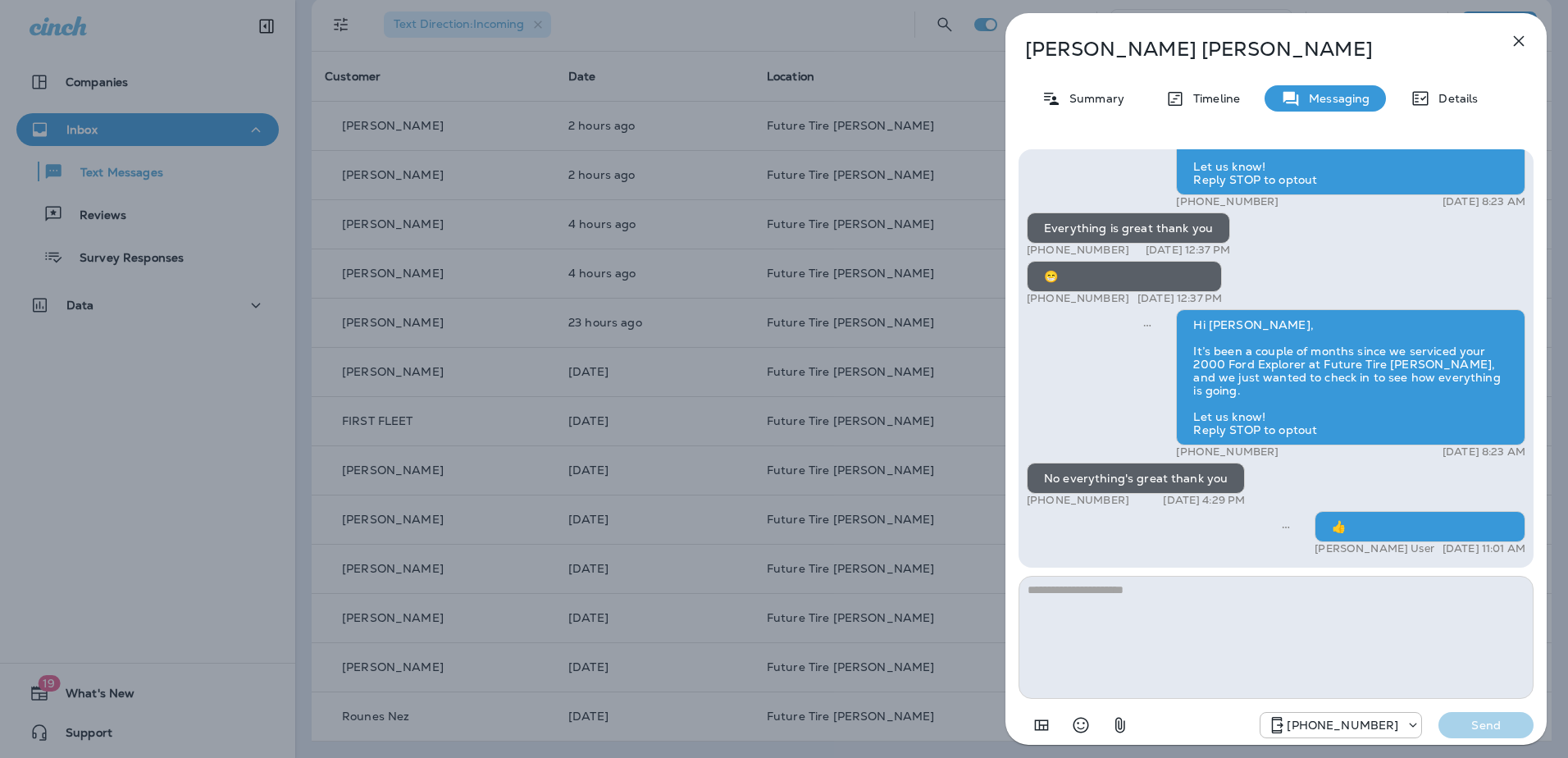
click at [1525, 51] on button "button" at bounding box center [1518, 40] width 32 height 32
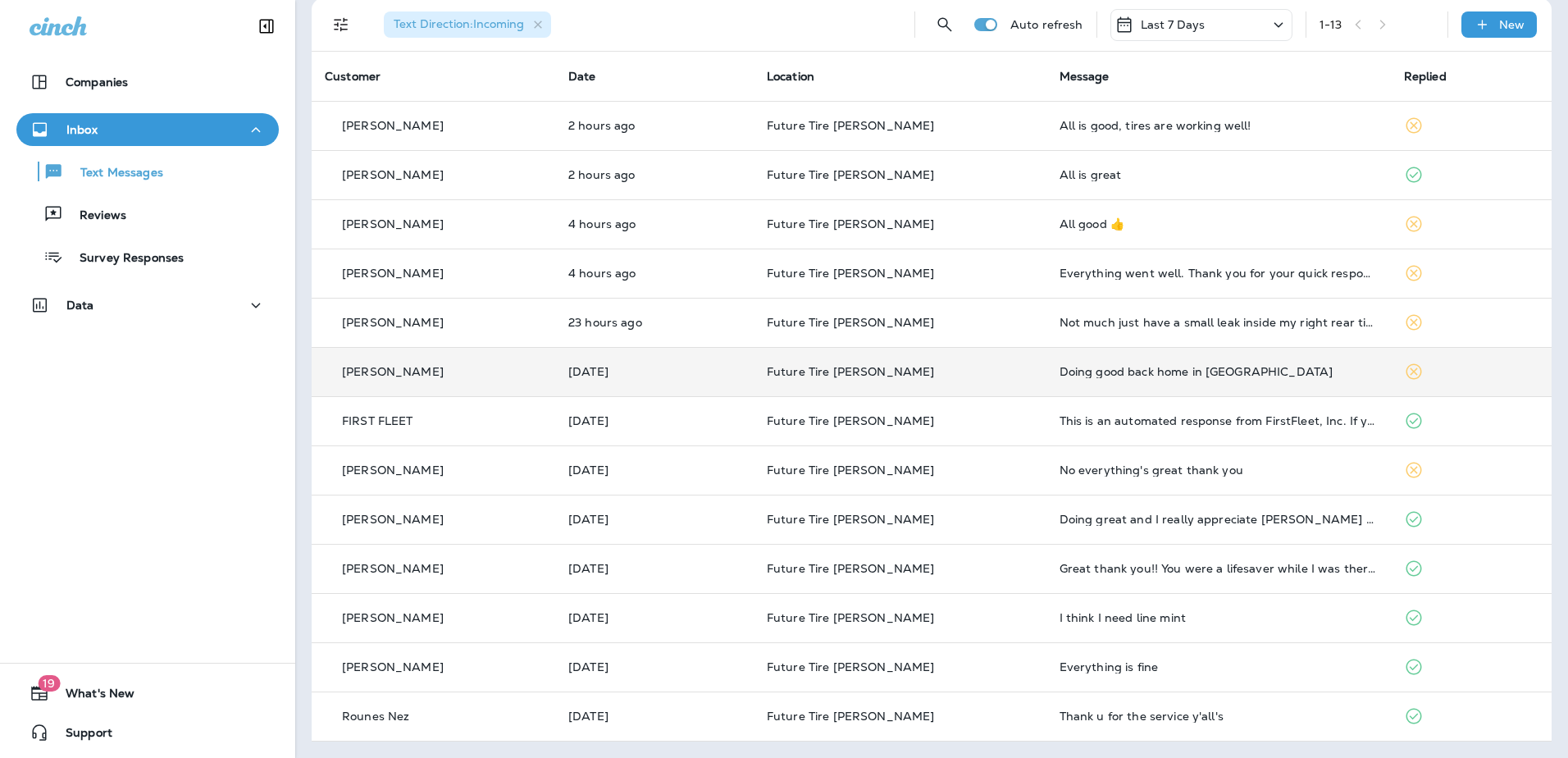
click at [1404, 374] on icon at bounding box center [1414, 371] width 19 height 19
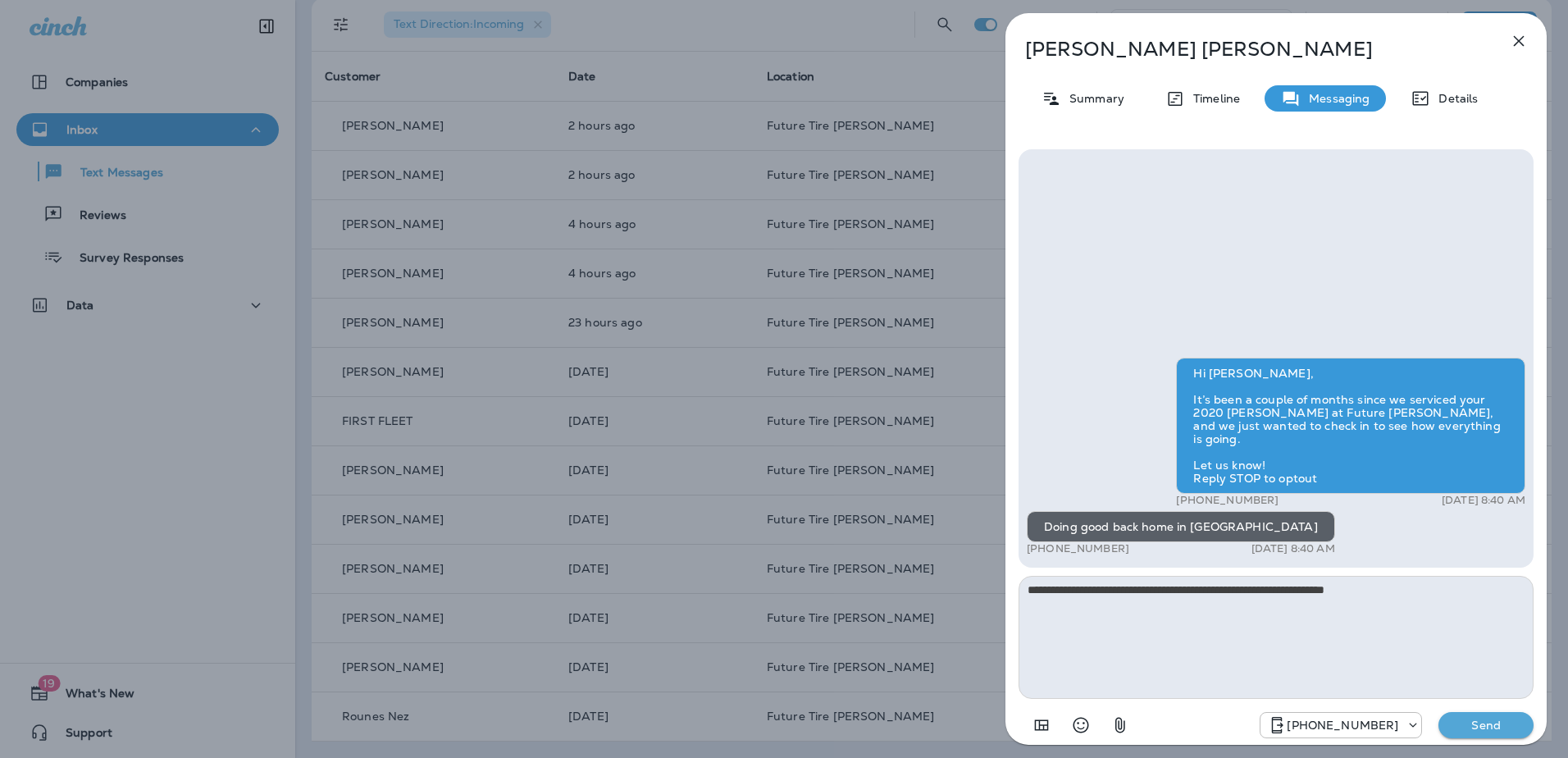
type textarea "**********"
click at [1505, 728] on p "Send" at bounding box center [1486, 725] width 69 height 15
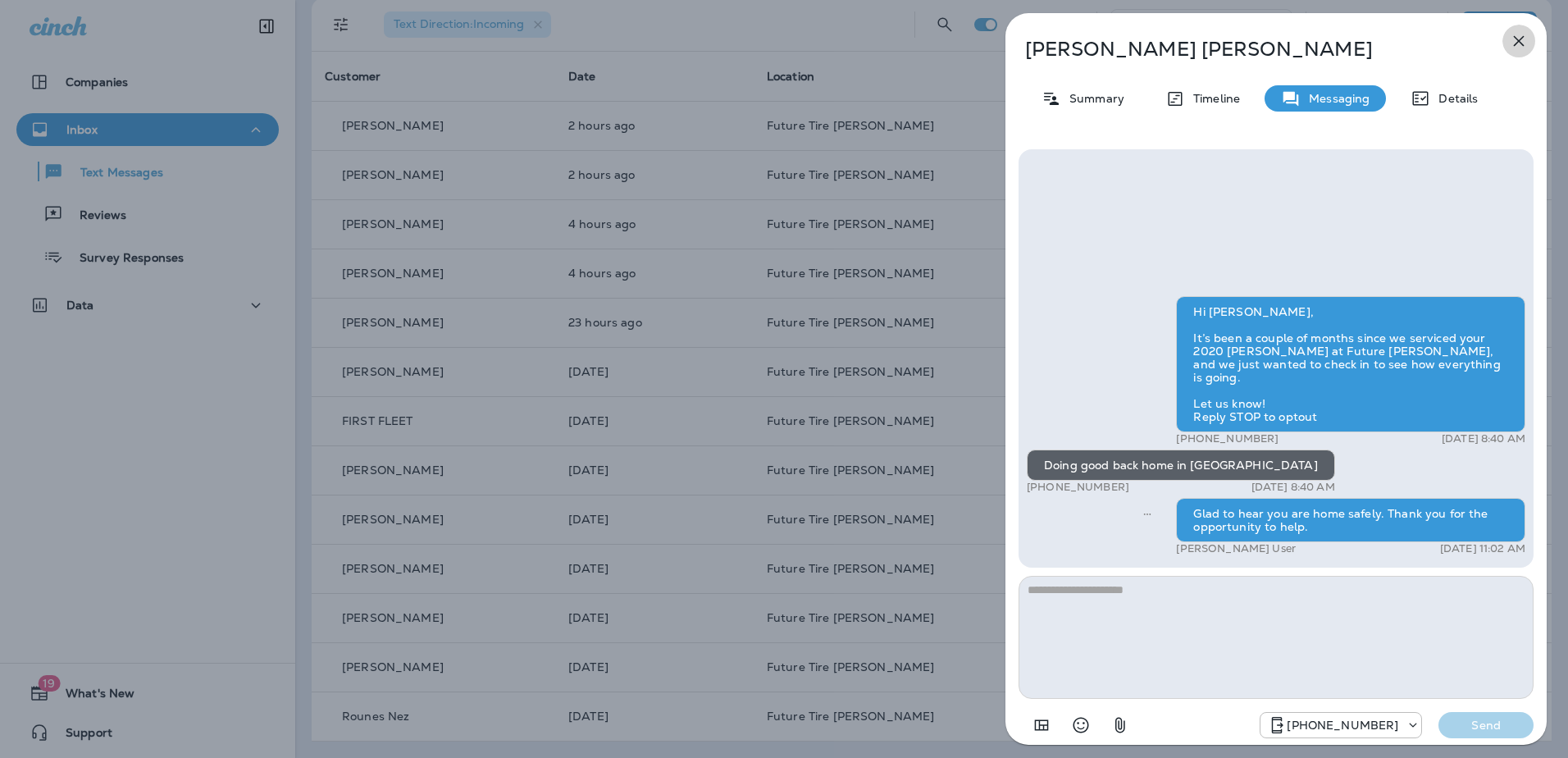
click at [1513, 36] on icon "button" at bounding box center [1519, 41] width 19 height 19
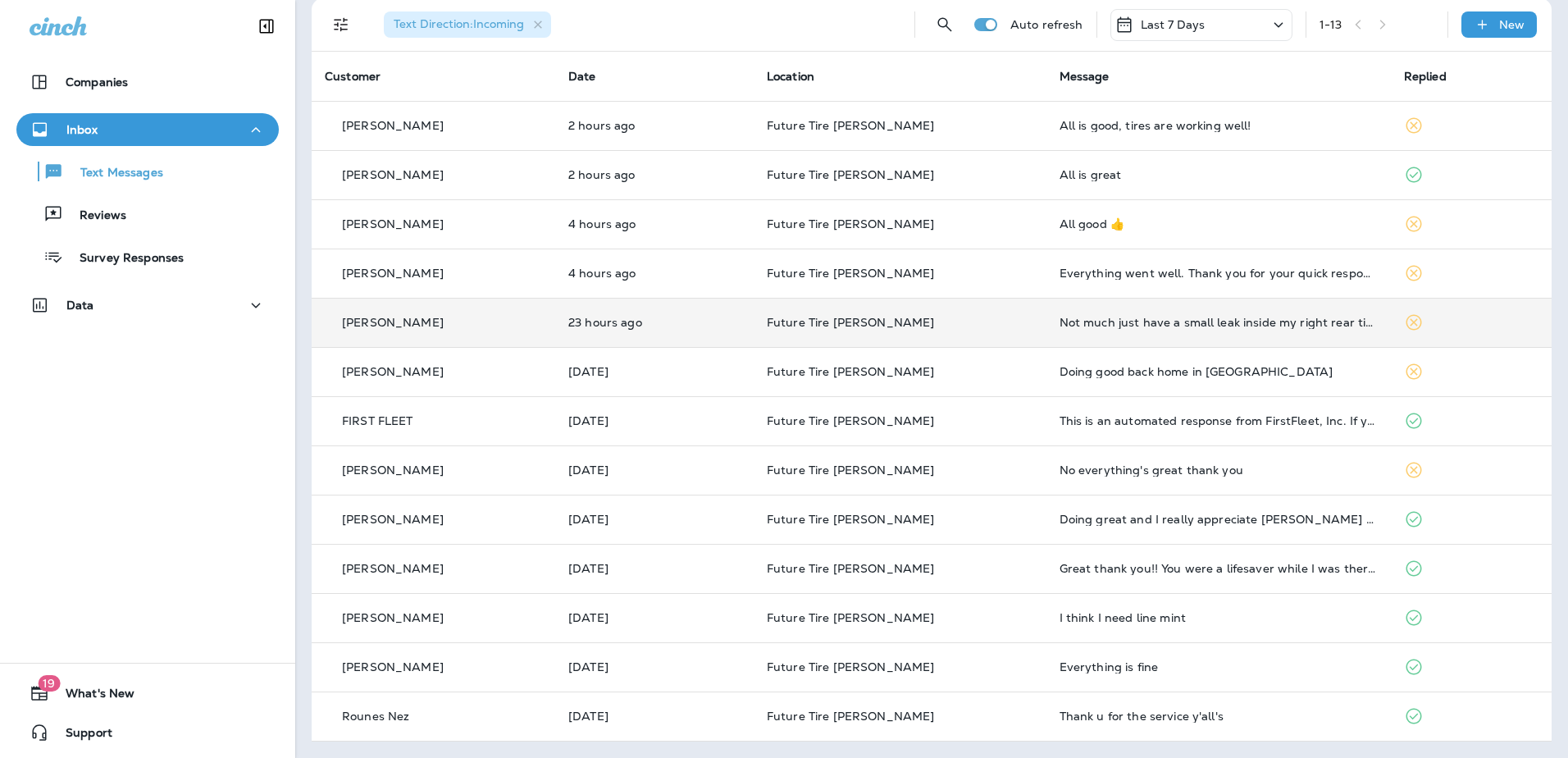
click at [1398, 311] on td at bounding box center [1471, 322] width 160 height 49
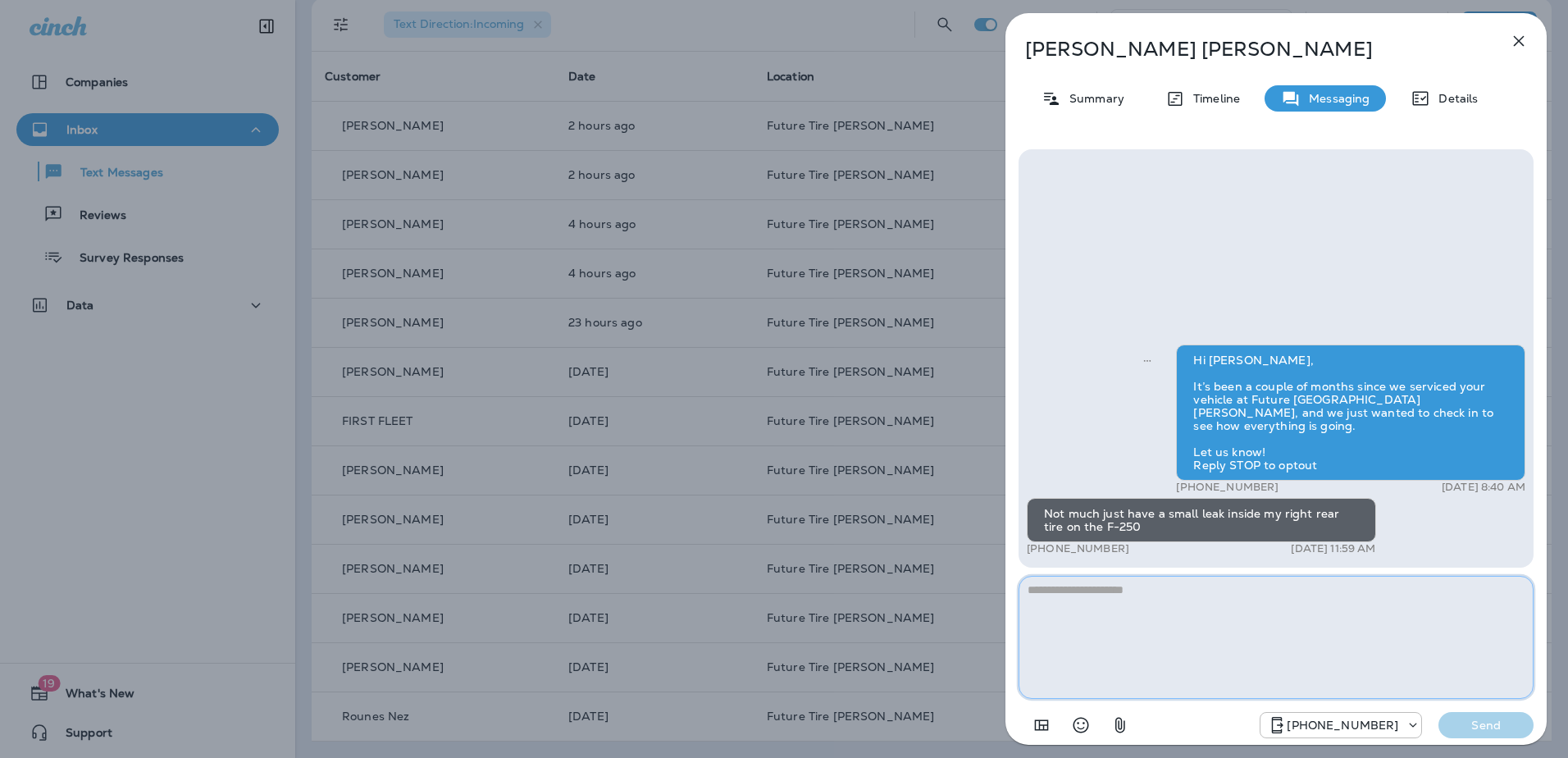
click at [1088, 624] on textarea at bounding box center [1275, 637] width 515 height 123
type textarea "*"
type textarea "**********"
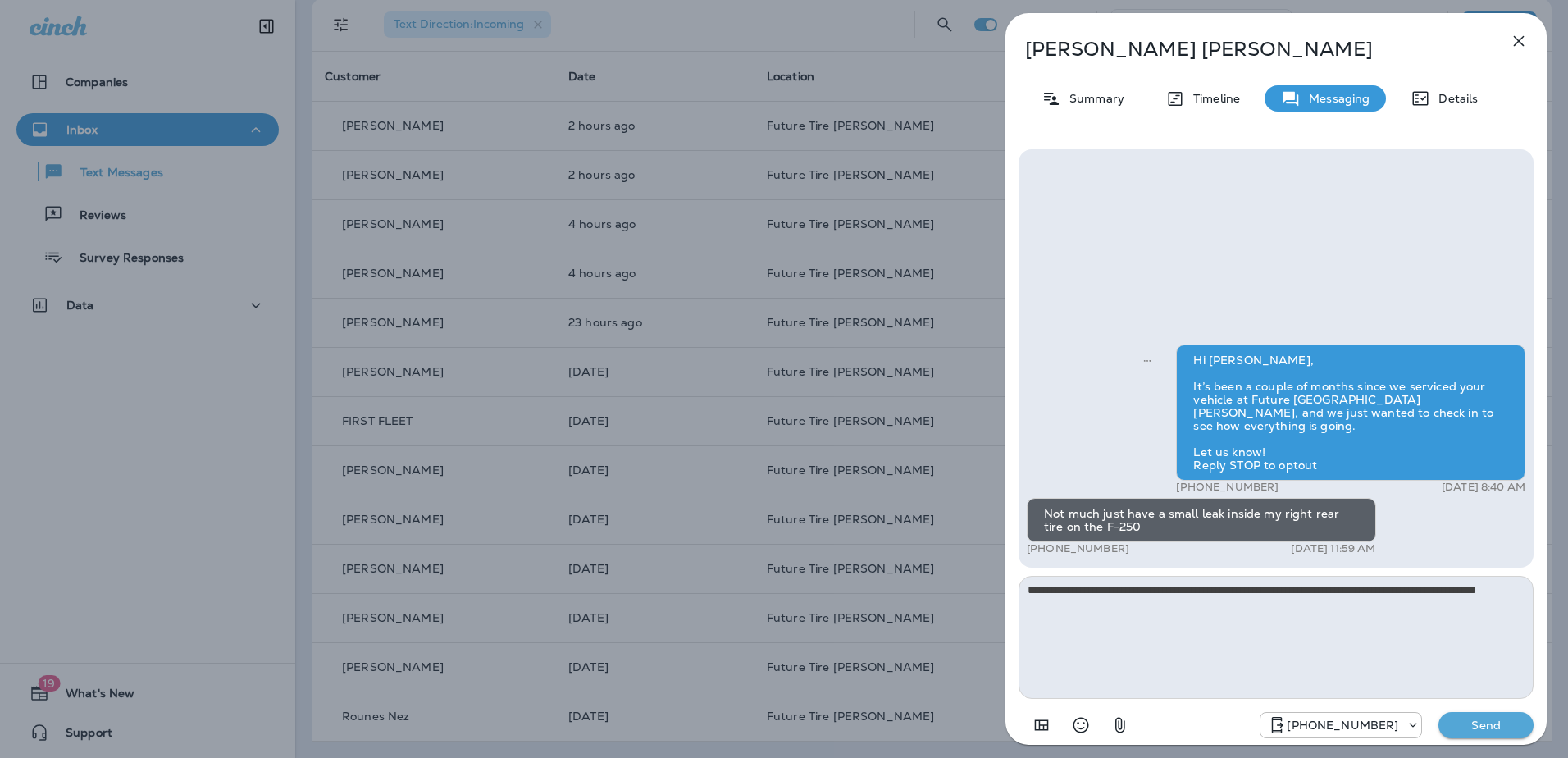
click at [1482, 732] on p "Send" at bounding box center [1486, 725] width 69 height 15
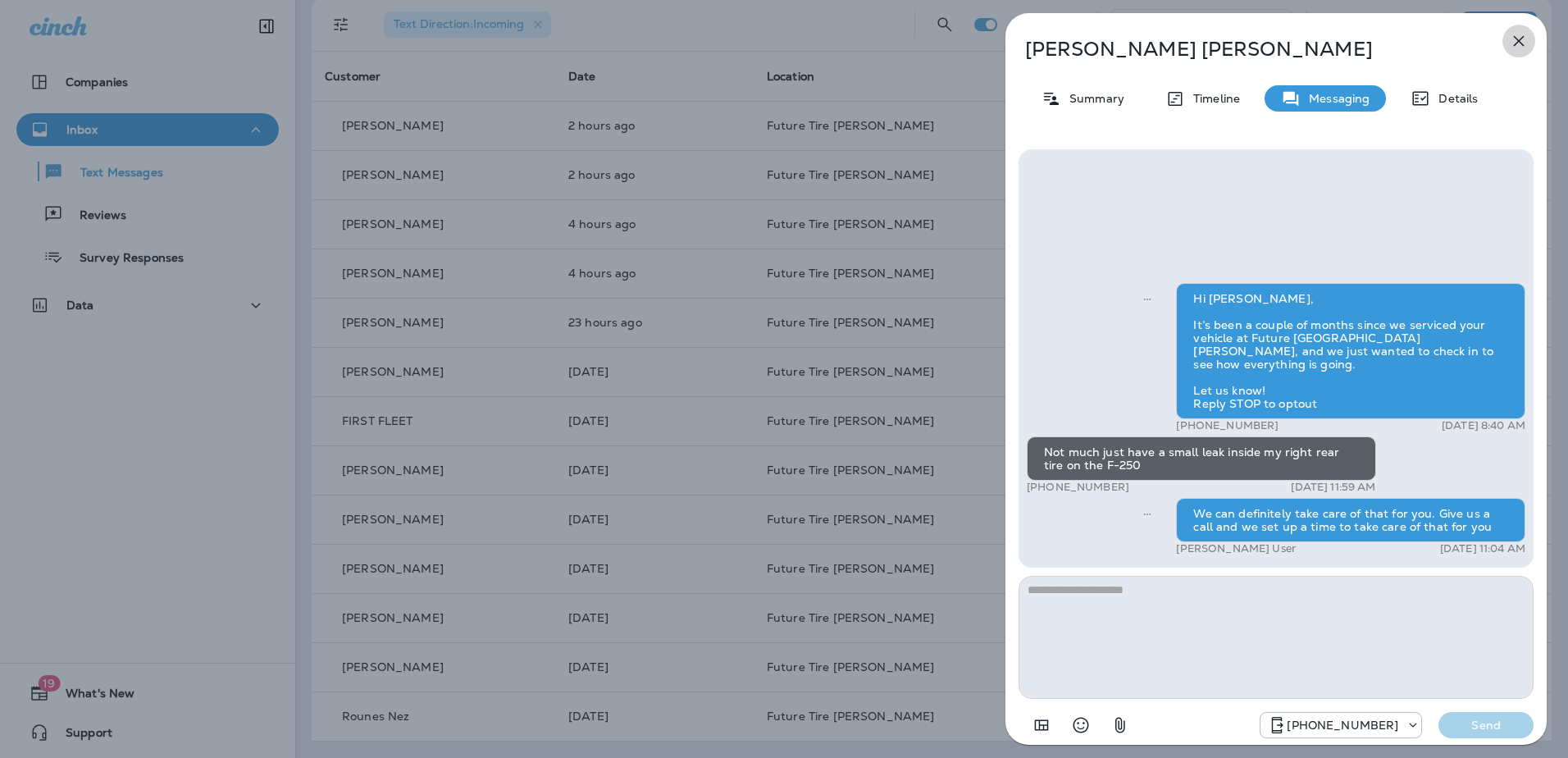
click at [1521, 41] on icon "button" at bounding box center [1519, 41] width 19 height 19
